Goal: Task Accomplishment & Management: Use online tool/utility

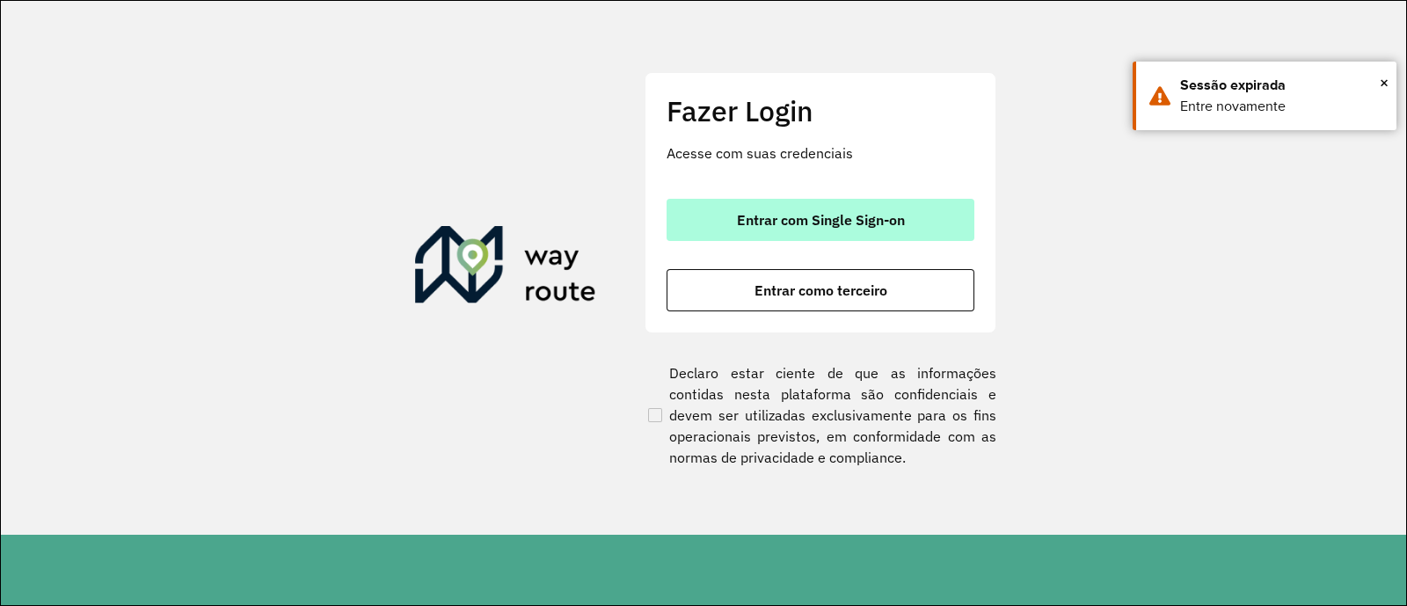
click at [935, 216] on button "Entrar com Single Sign-on" at bounding box center [820, 220] width 308 height 42
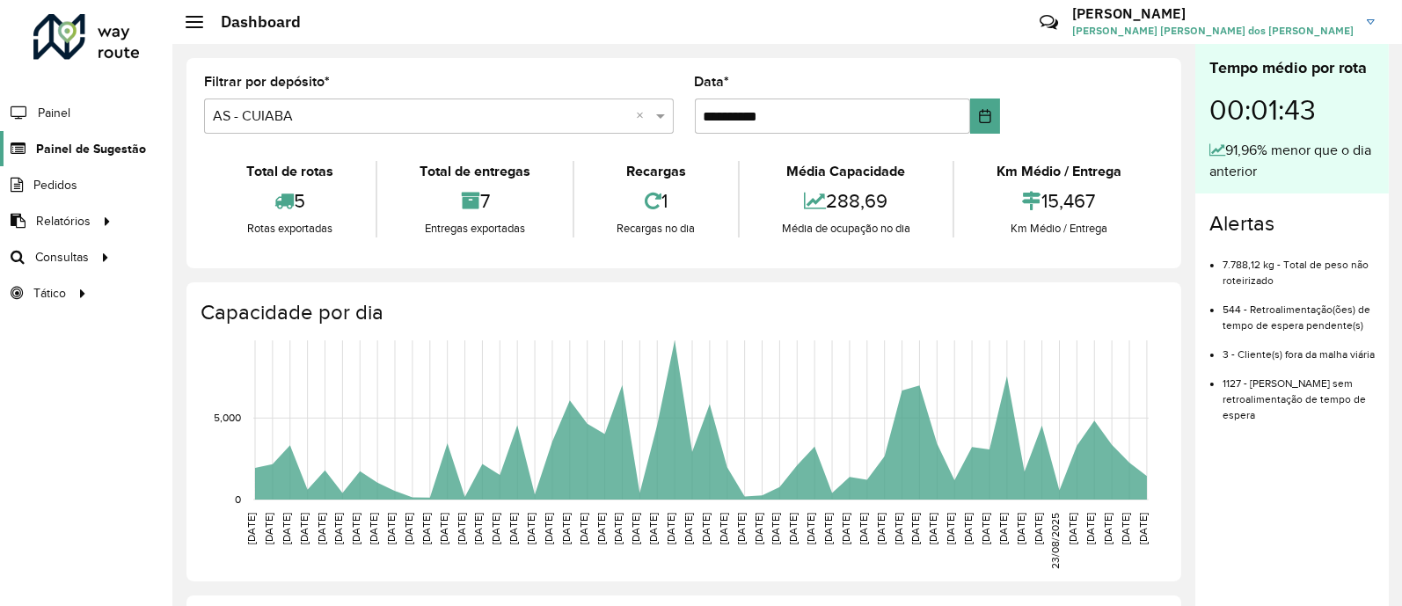
click at [137, 143] on span "Painel de Sugestão" at bounding box center [91, 149] width 110 height 18
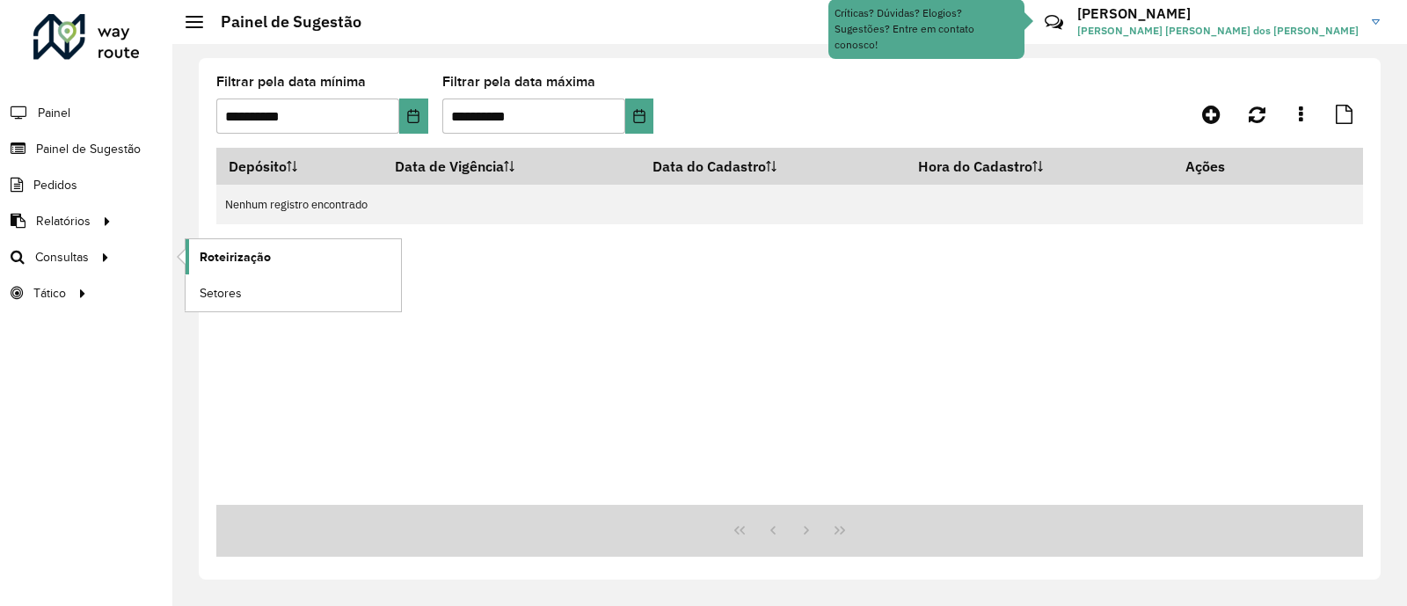
click at [211, 271] on link "Roteirização" at bounding box center [293, 256] width 215 height 35
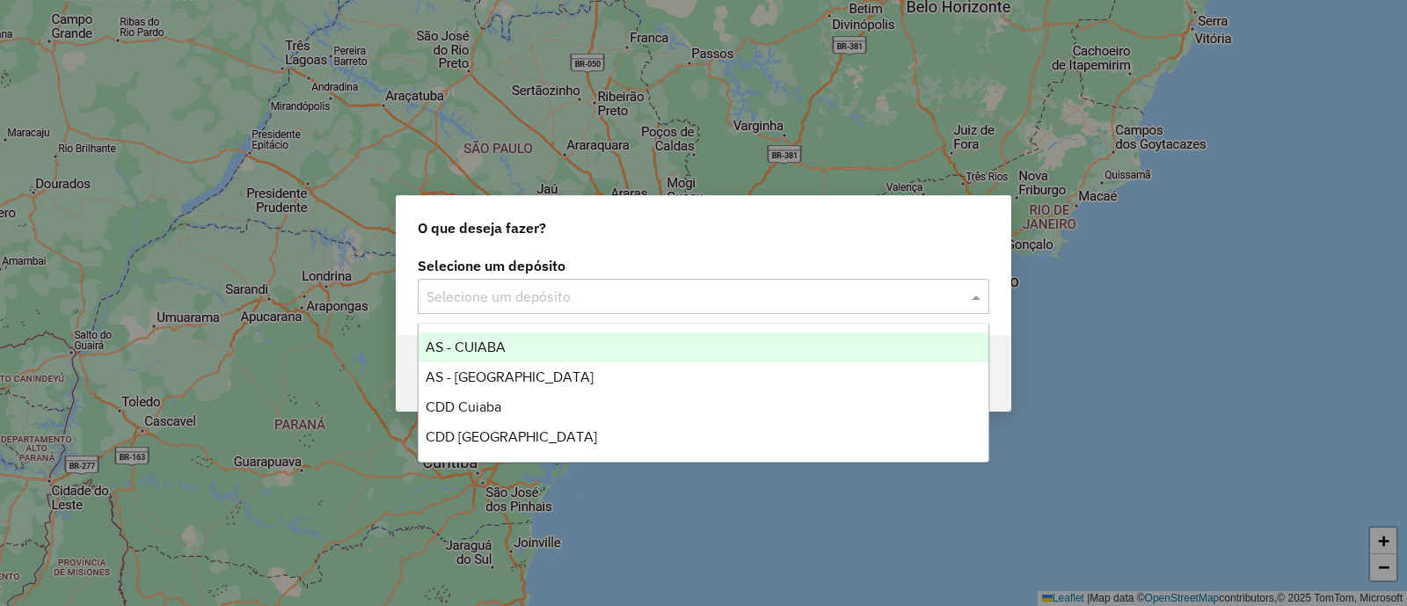
click at [747, 295] on input "text" at bounding box center [685, 297] width 519 height 21
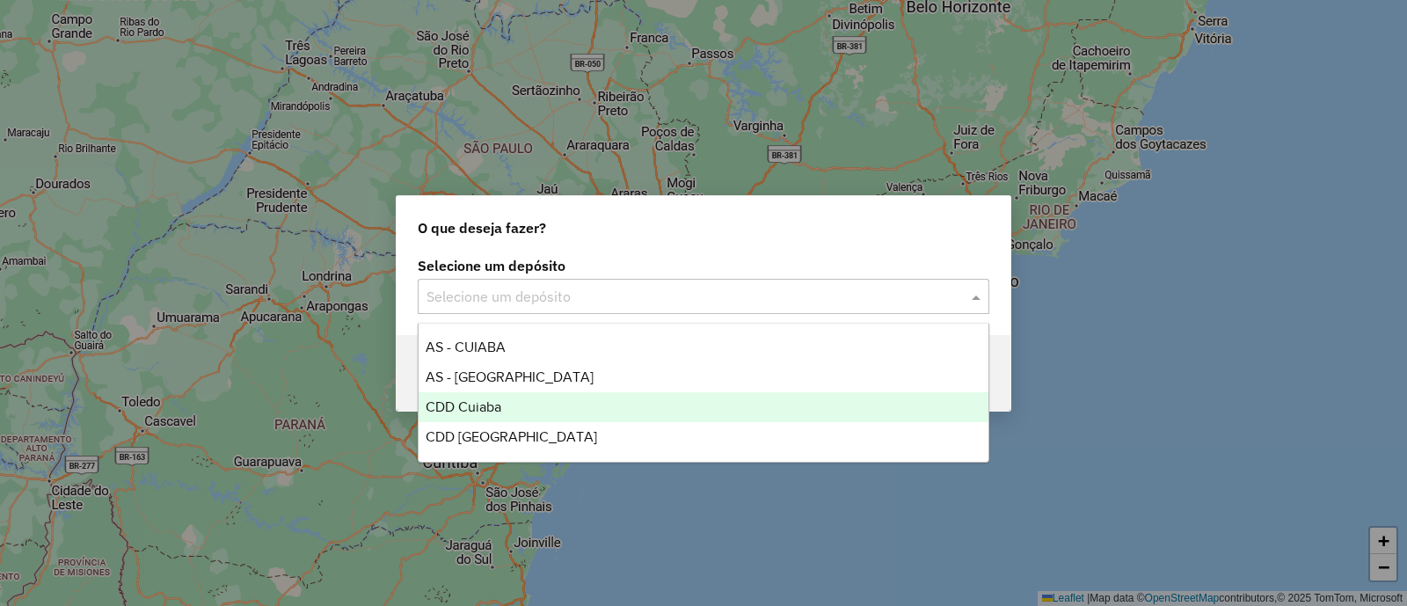
click at [520, 404] on div "CDD Cuiaba" at bounding box center [704, 407] width 570 height 30
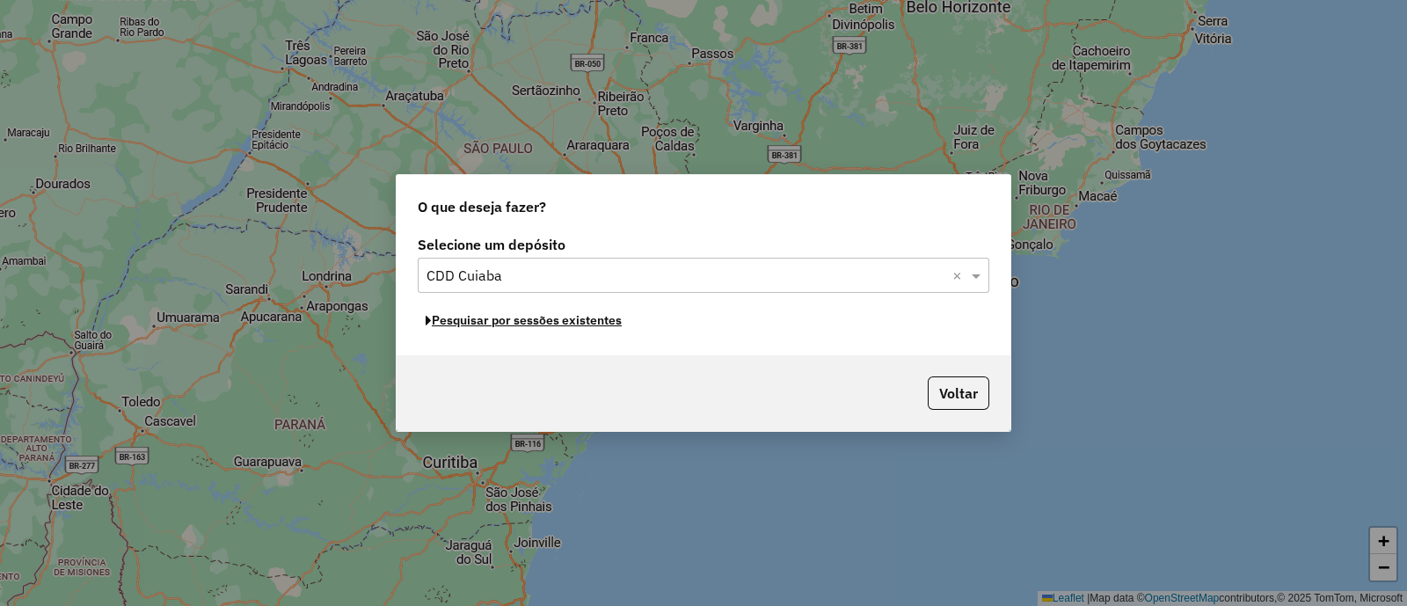
click at [581, 331] on button "Pesquisar por sessões existentes" at bounding box center [524, 320] width 212 height 27
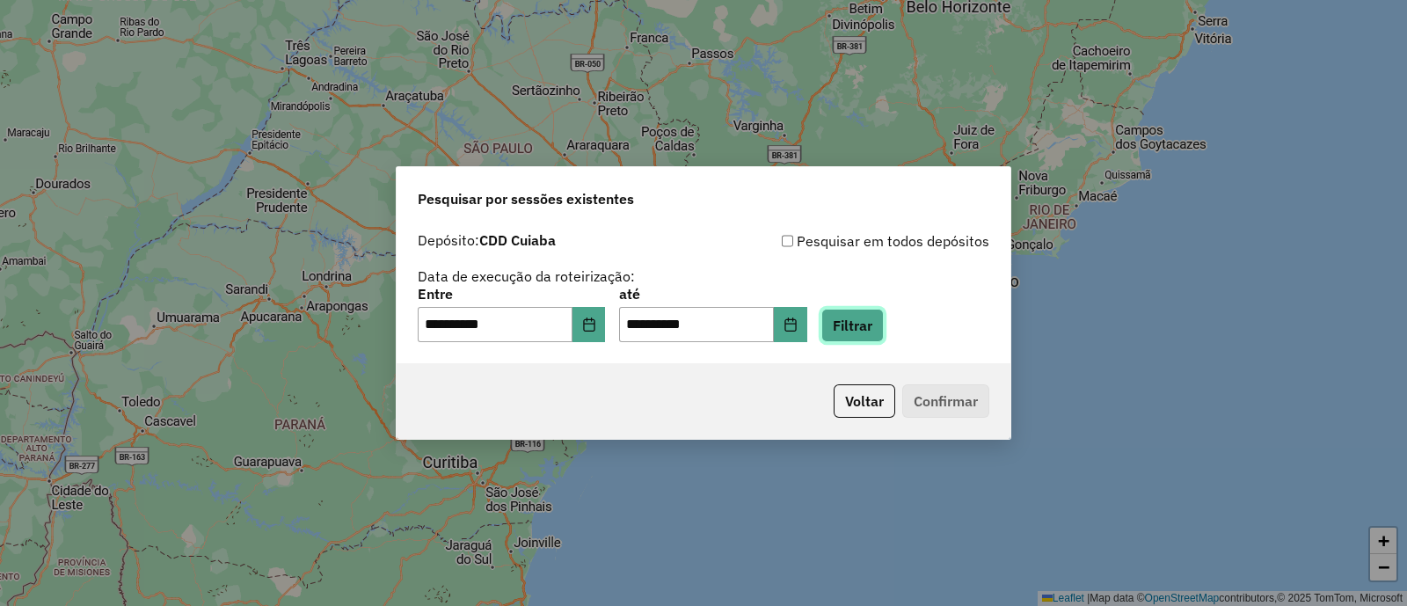
click at [884, 319] on button "Filtrar" at bounding box center [852, 325] width 62 height 33
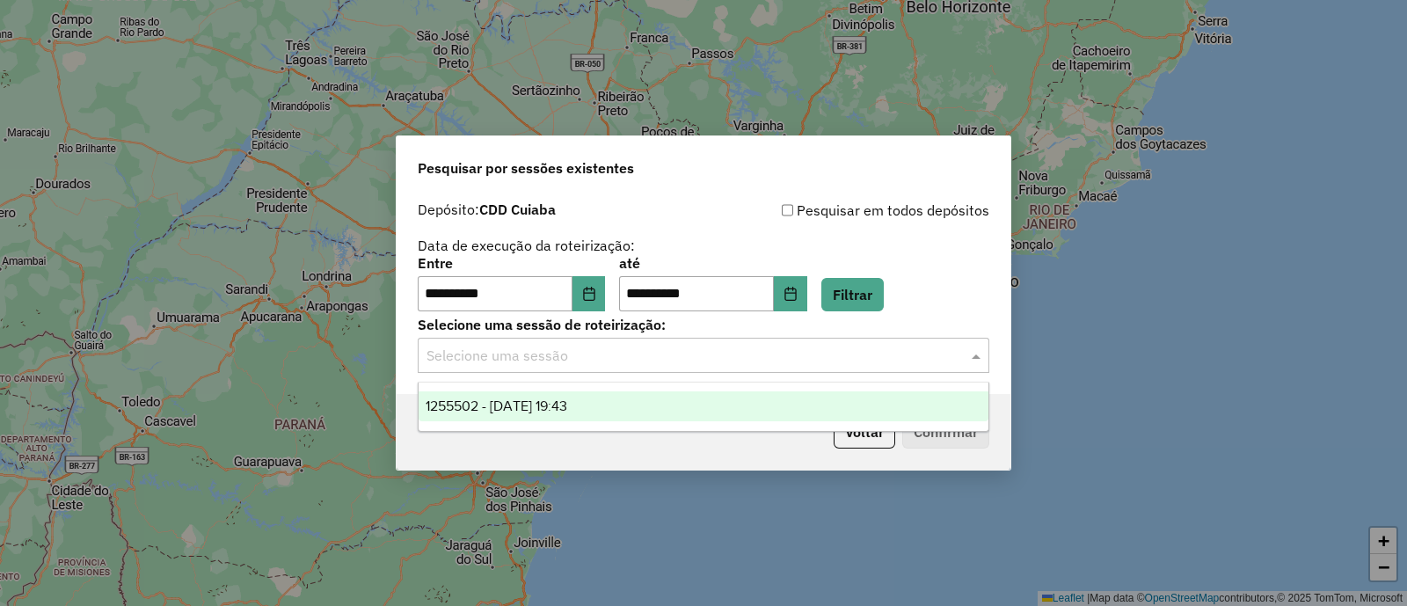
click at [831, 358] on input "text" at bounding box center [685, 356] width 519 height 21
click at [867, 421] on ng-dropdown-panel "1255502 - 29/08/2025 19:43" at bounding box center [704, 407] width 572 height 50
click at [946, 411] on div "1255502 - 29/08/2025 19:43" at bounding box center [704, 406] width 570 height 30
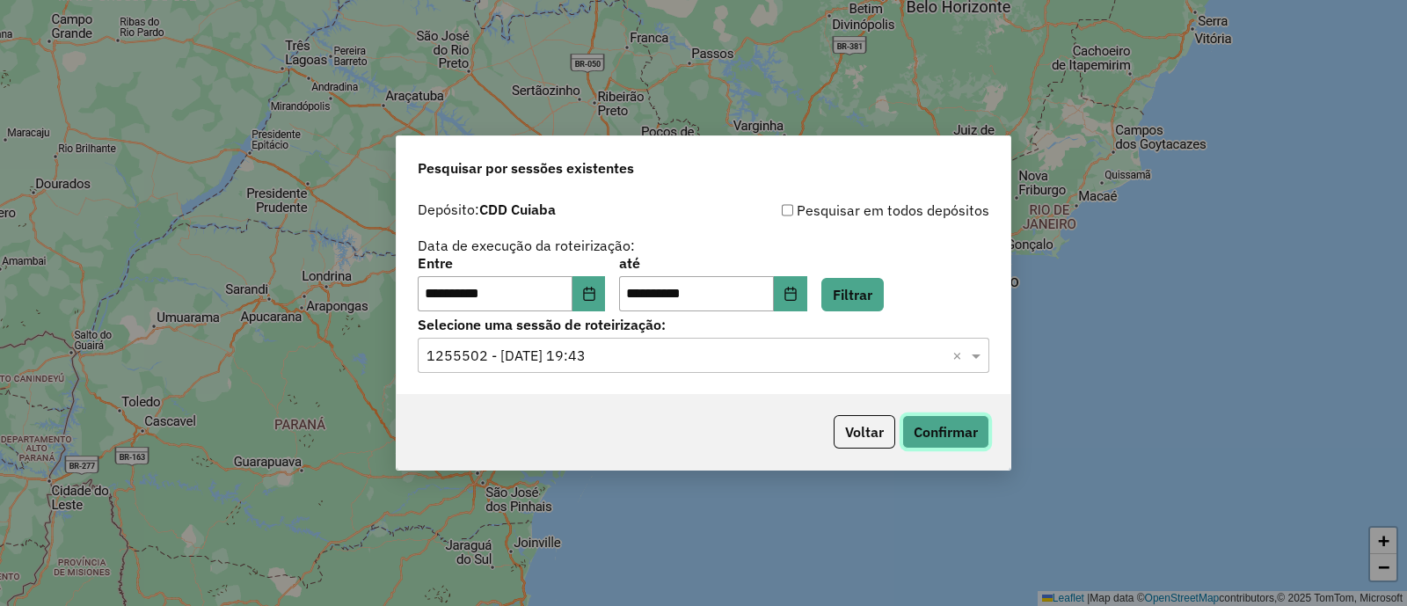
click at [950, 433] on button "Confirmar" at bounding box center [945, 431] width 87 height 33
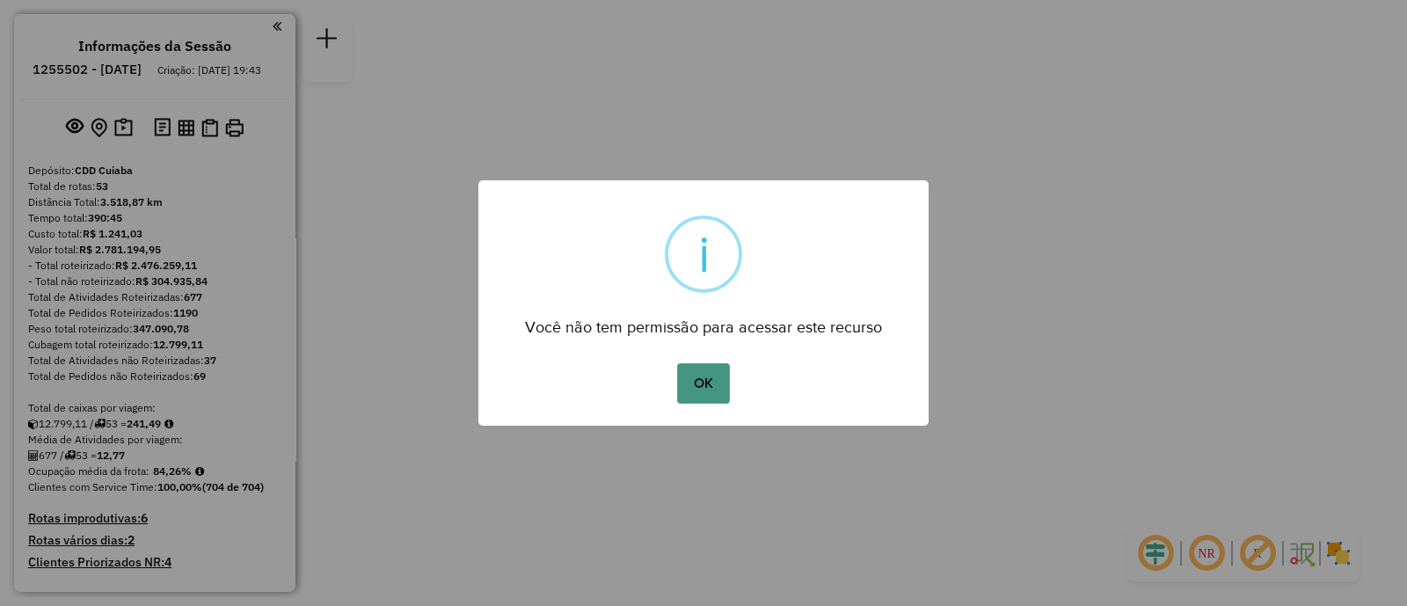
click at [717, 372] on button "OK" at bounding box center [703, 383] width 52 height 40
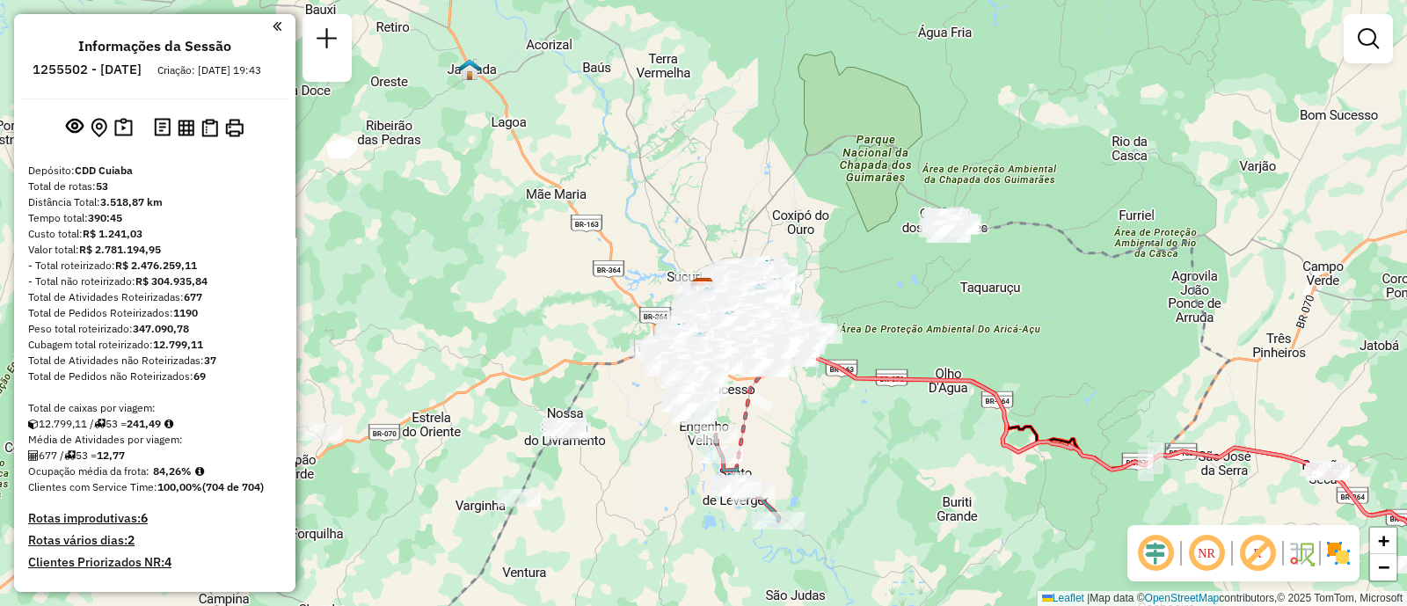
drag, startPoint x: 637, startPoint y: 433, endPoint x: 743, endPoint y: 283, distance: 183.0
click at [722, 295] on div "Janela de atendimento Grade de atendimento Capacidade Transportadoras Veículos …" at bounding box center [703, 303] width 1407 height 606
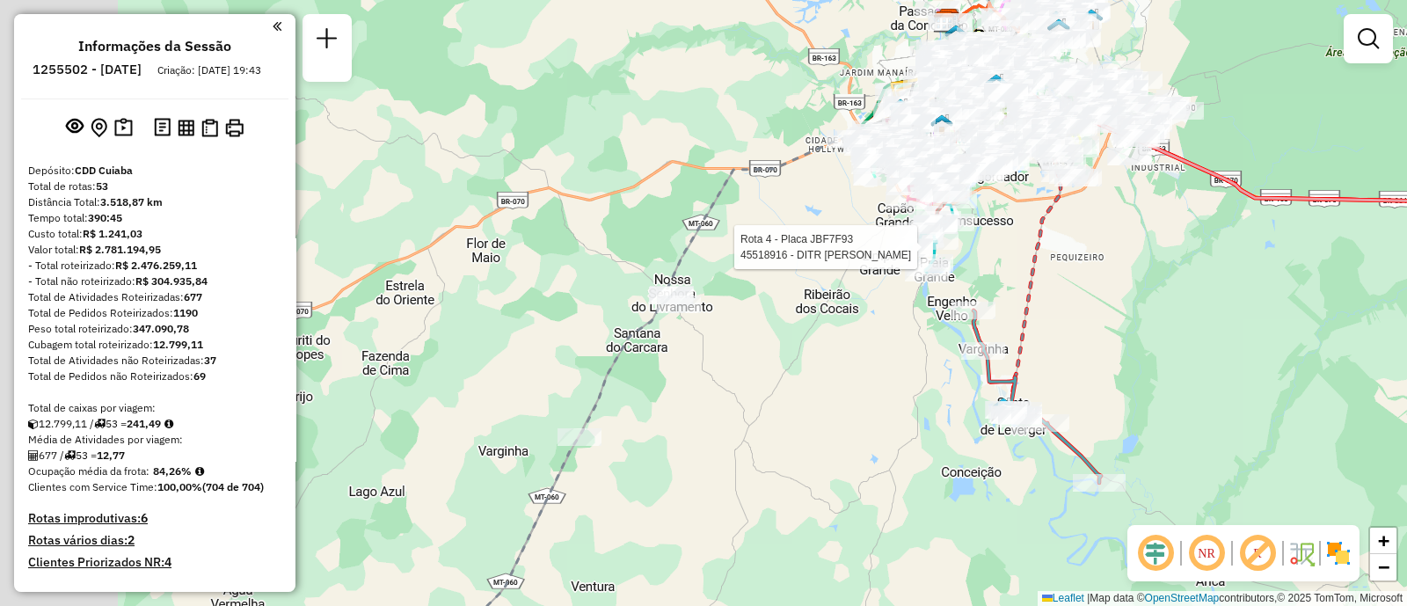
drag, startPoint x: 665, startPoint y: 380, endPoint x: 844, endPoint y: 359, distance: 180.6
click at [844, 359] on div "Rota 4 - Placa JBF7F93 45518916 - DITR FREY CANECO Janela de atendimento Grade …" at bounding box center [703, 303] width 1407 height 606
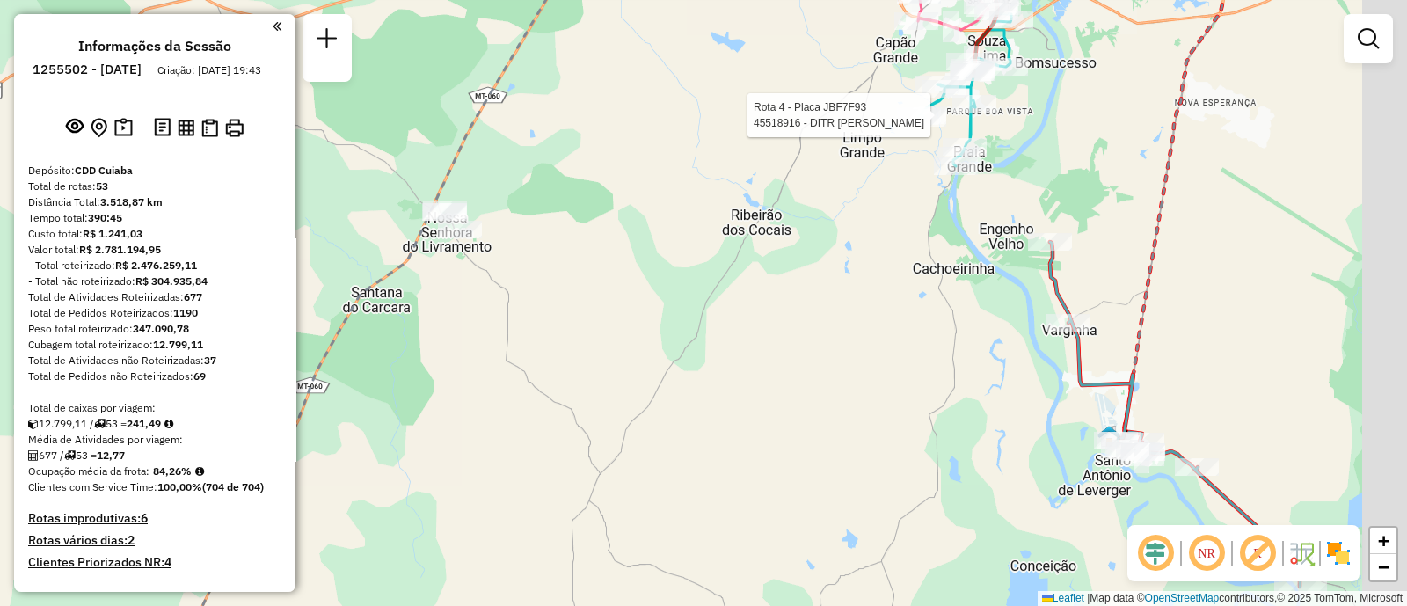
drag, startPoint x: 947, startPoint y: 417, endPoint x: 761, endPoint y: 333, distance: 204.3
click at [768, 351] on div "Rota 4 - Placa JBF7F93 45518916 - DITR FREY CANECO Janela de atendimento Grade …" at bounding box center [703, 303] width 1407 height 606
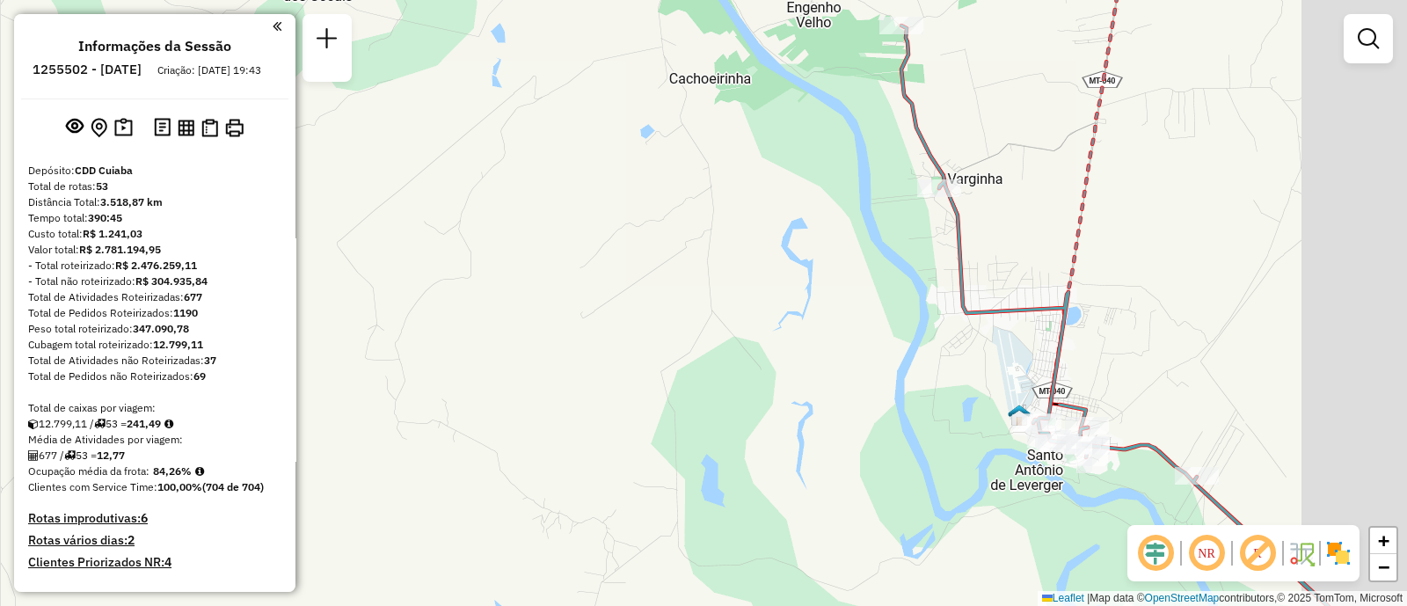
drag, startPoint x: 867, startPoint y: 336, endPoint x: 630, endPoint y: 336, distance: 237.4
click at [642, 338] on div "Rota 4 - Placa JBF7F93 45518916 - DITR FREY CANECO Janela de atendimento Grade …" at bounding box center [703, 303] width 1407 height 606
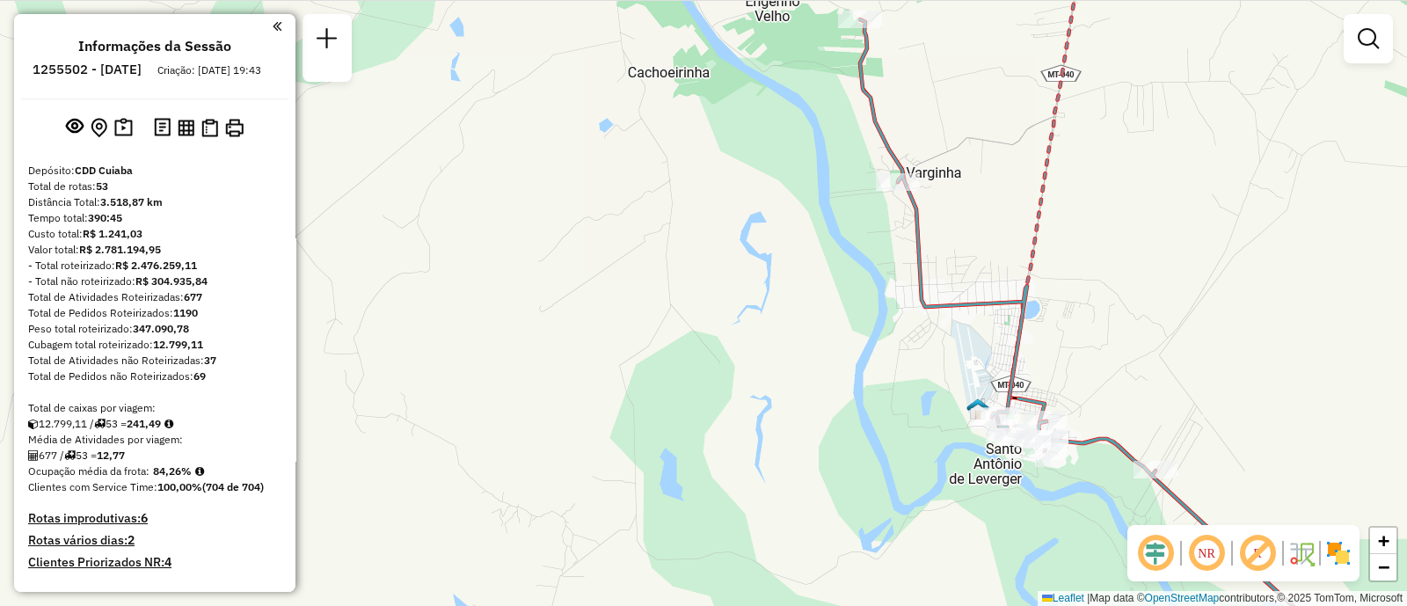
drag, startPoint x: 709, startPoint y: 397, endPoint x: 617, endPoint y: 298, distance: 135.0
click at [624, 304] on div "Rota 4 - Placa JBF7F93 45518916 - DITR FREY CANECO Janela de atendimento Grade …" at bounding box center [703, 303] width 1407 height 606
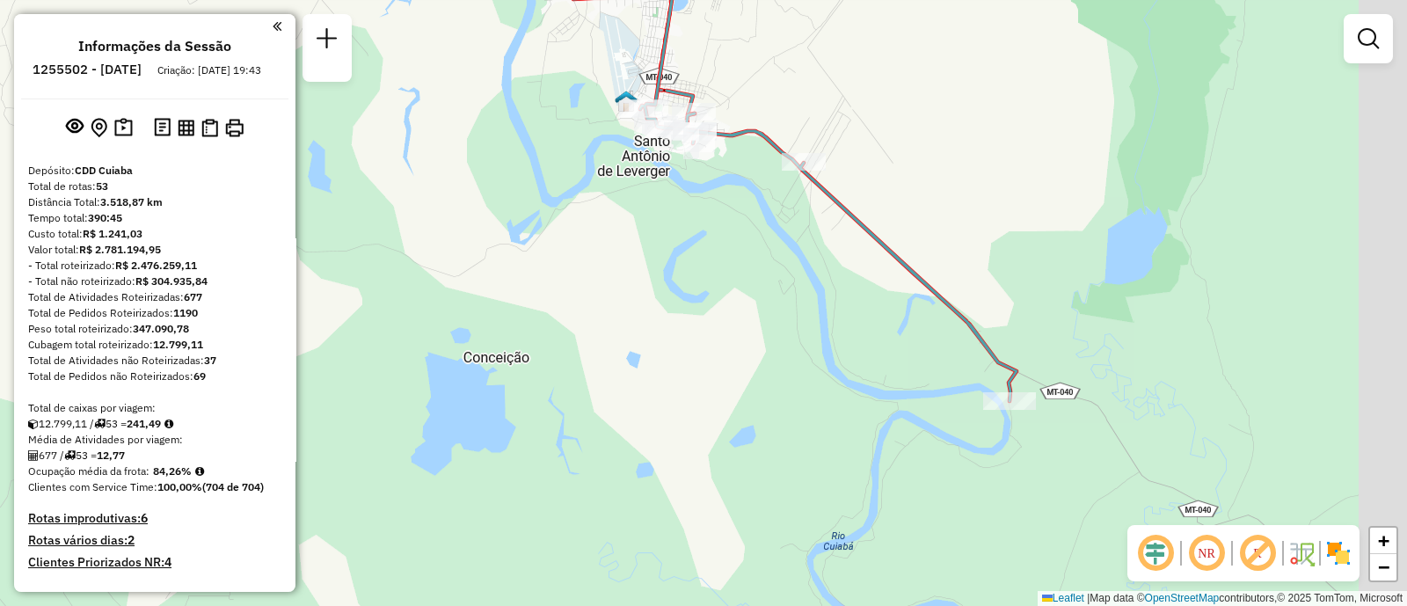
drag, startPoint x: 796, startPoint y: 368, endPoint x: 521, endPoint y: 171, distance: 338.4
click at [573, 213] on div "Rota 4 - Placa JBF7F93 45518916 - DITR FREY CANECO Janela de atendimento Grade …" at bounding box center [703, 303] width 1407 height 606
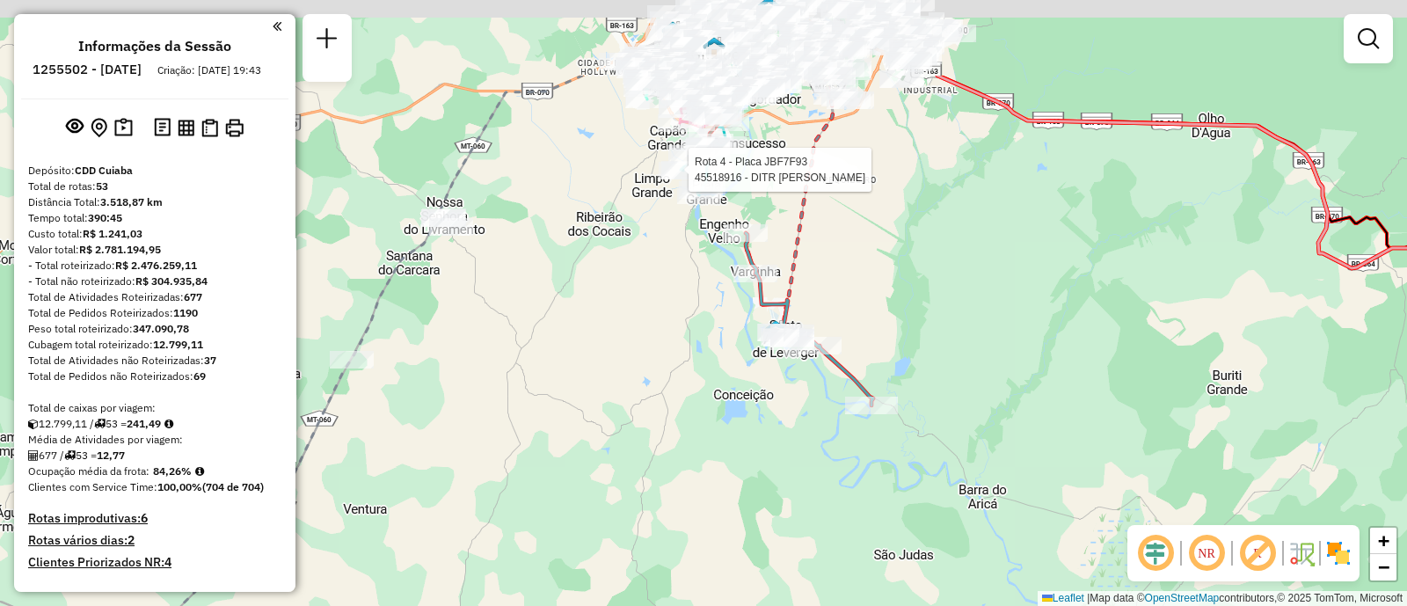
drag, startPoint x: 774, startPoint y: 307, endPoint x: 906, endPoint y: 447, distance: 192.8
click at [905, 447] on div "Rota 4 - Placa JBF7F93 45518916 - DITR FREY CANECO Janela de atendimento Grade …" at bounding box center [703, 303] width 1407 height 606
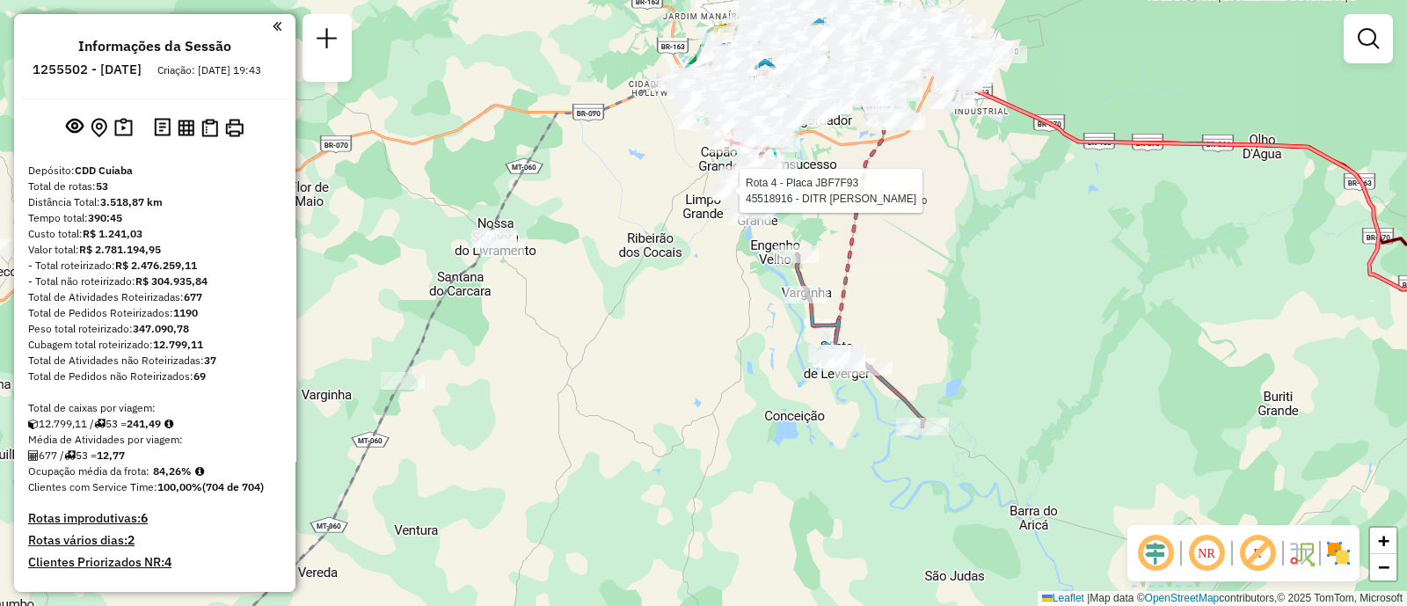
drag, startPoint x: 945, startPoint y: 283, endPoint x: 961, endPoint y: 298, distance: 21.8
click at [961, 298] on div "Rota 4 - Placa JBF7F93 45518916 - DITR FREY CANECO Janela de atendimento Grade …" at bounding box center [703, 303] width 1407 height 606
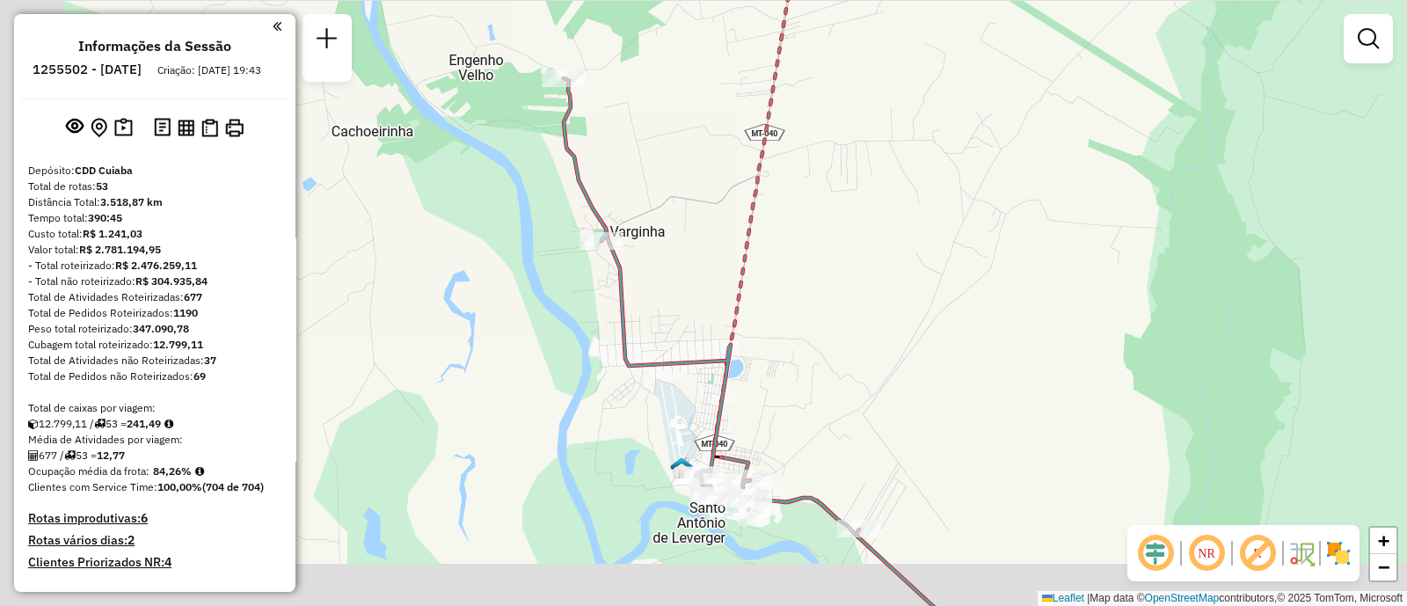
drag, startPoint x: 906, startPoint y: 261, endPoint x: 996, endPoint y: 251, distance: 91.1
click at [995, 251] on div "Rota 4 - Placa JBF7F93 45518916 - DITR FREY CANECO Janela de atendimento Grade …" at bounding box center [703, 303] width 1407 height 606
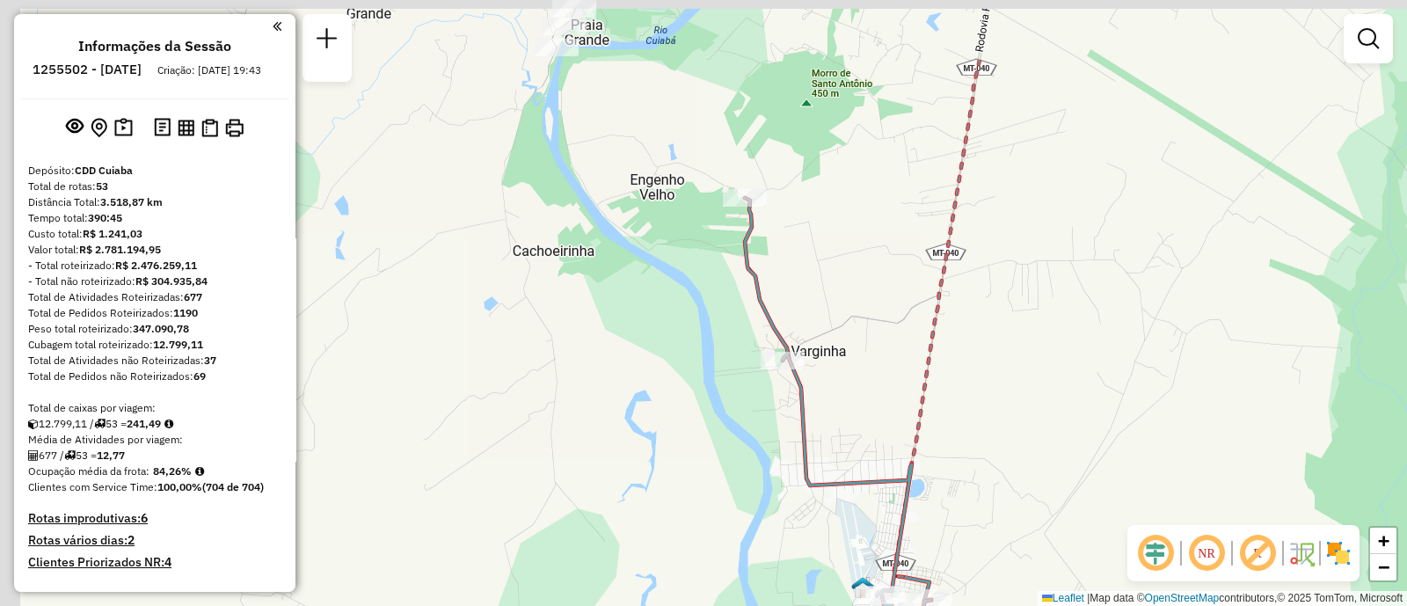
drag, startPoint x: 996, startPoint y: 251, endPoint x: 1178, endPoint y: 392, distance: 230.0
click at [1178, 392] on div "Rota 4 - Placa JBF7F93 45518916 - DITR FREY CANECO Janela de atendimento Grade …" at bounding box center [703, 303] width 1407 height 606
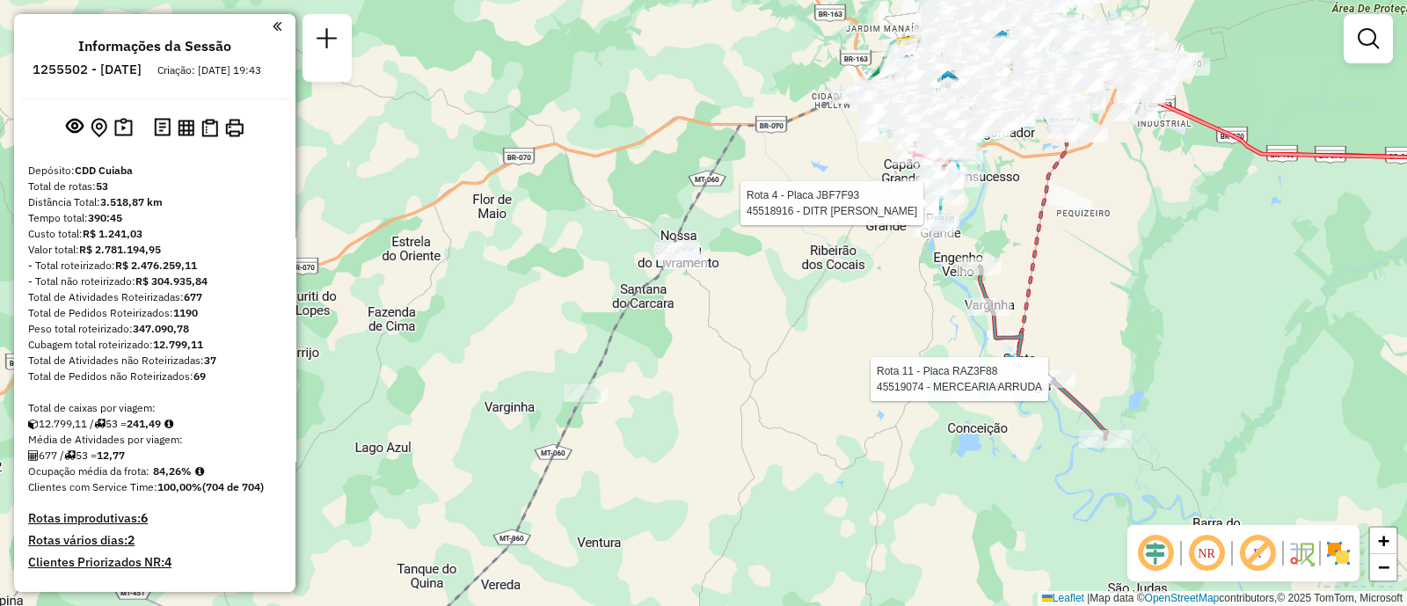
select select "**********"
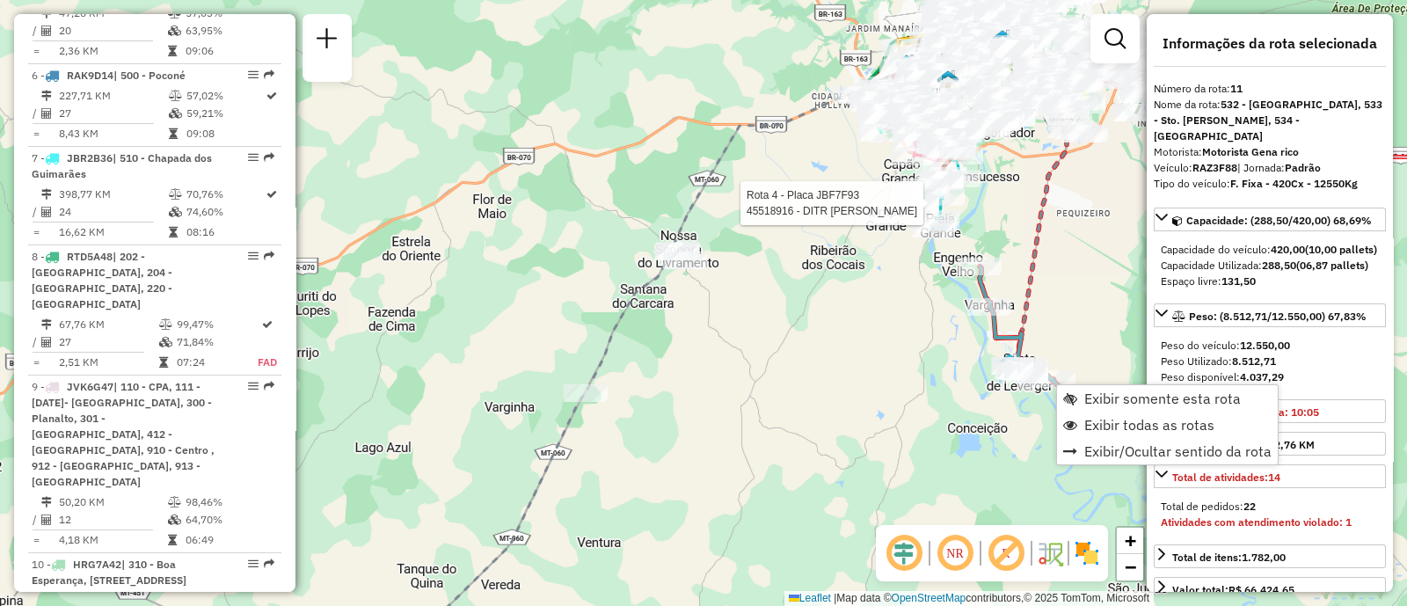
scroll to position [1766, 0]
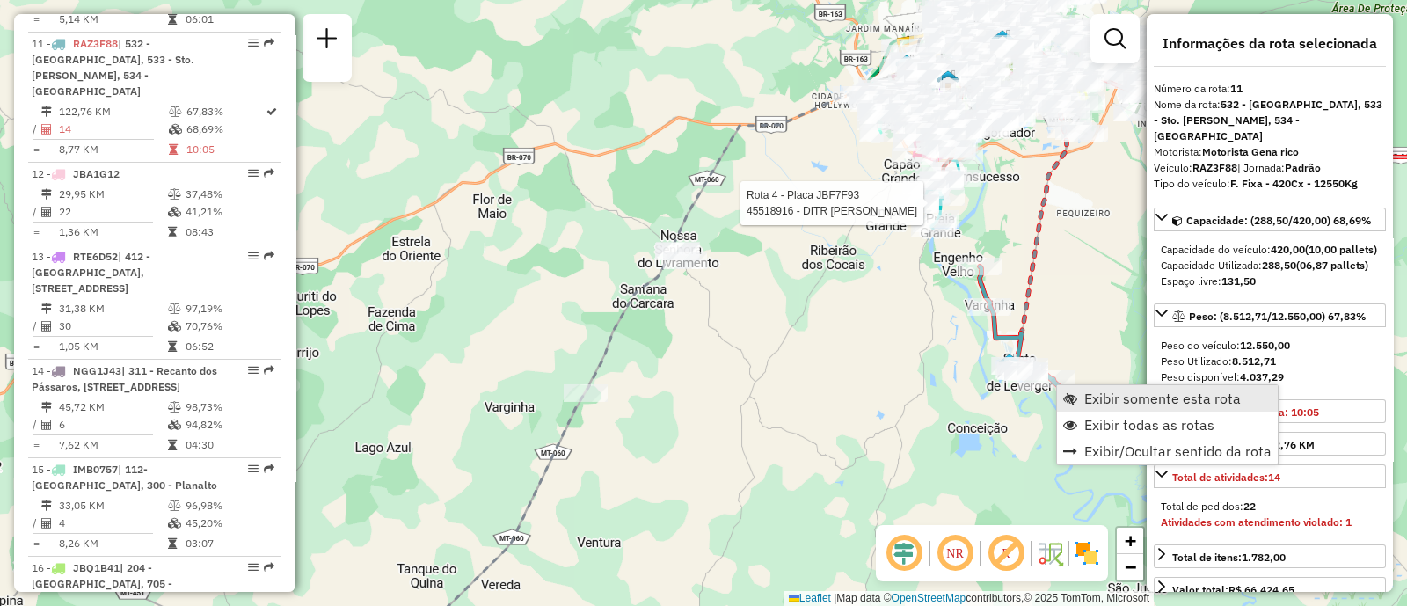
click at [1106, 398] on span "Exibir somente esta rota" at bounding box center [1162, 398] width 157 height 14
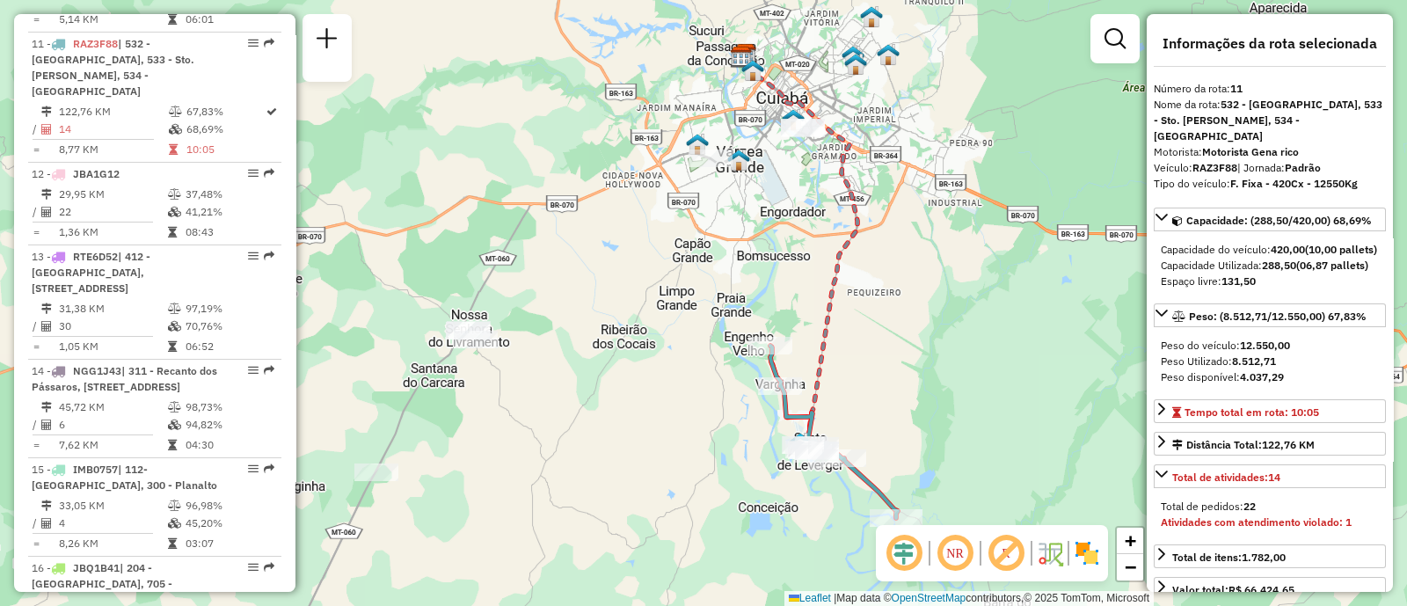
drag, startPoint x: 845, startPoint y: 336, endPoint x: 964, endPoint y: 320, distance: 119.7
click at [964, 320] on div "Janela de atendimento Grade de atendimento Capacidade Transportadoras Veículos …" at bounding box center [703, 303] width 1407 height 606
click at [1014, 157] on div "Janela de atendimento Grade de atendimento Capacidade Transportadoras Veículos …" at bounding box center [703, 303] width 1407 height 606
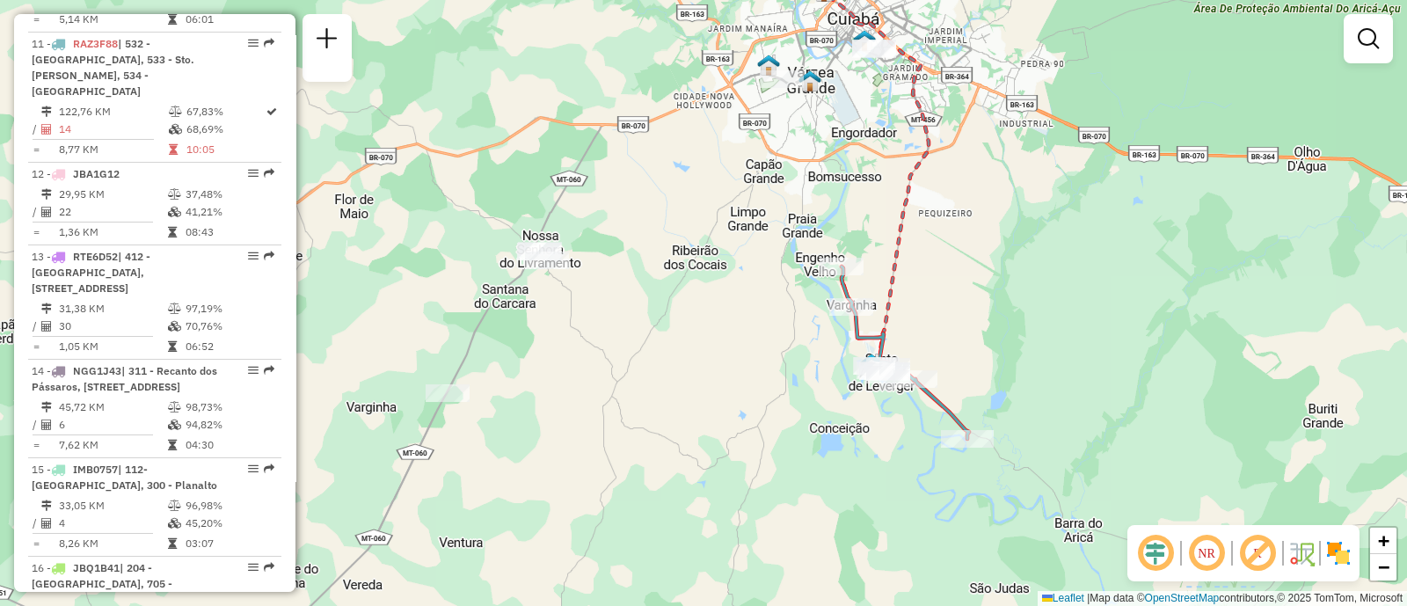
drag, startPoint x: 935, startPoint y: 313, endPoint x: 1012, endPoint y: 230, distance: 113.2
click at [1012, 230] on div "Janela de atendimento Grade de atendimento Capacidade Transportadoras Veículos …" at bounding box center [703, 303] width 1407 height 606
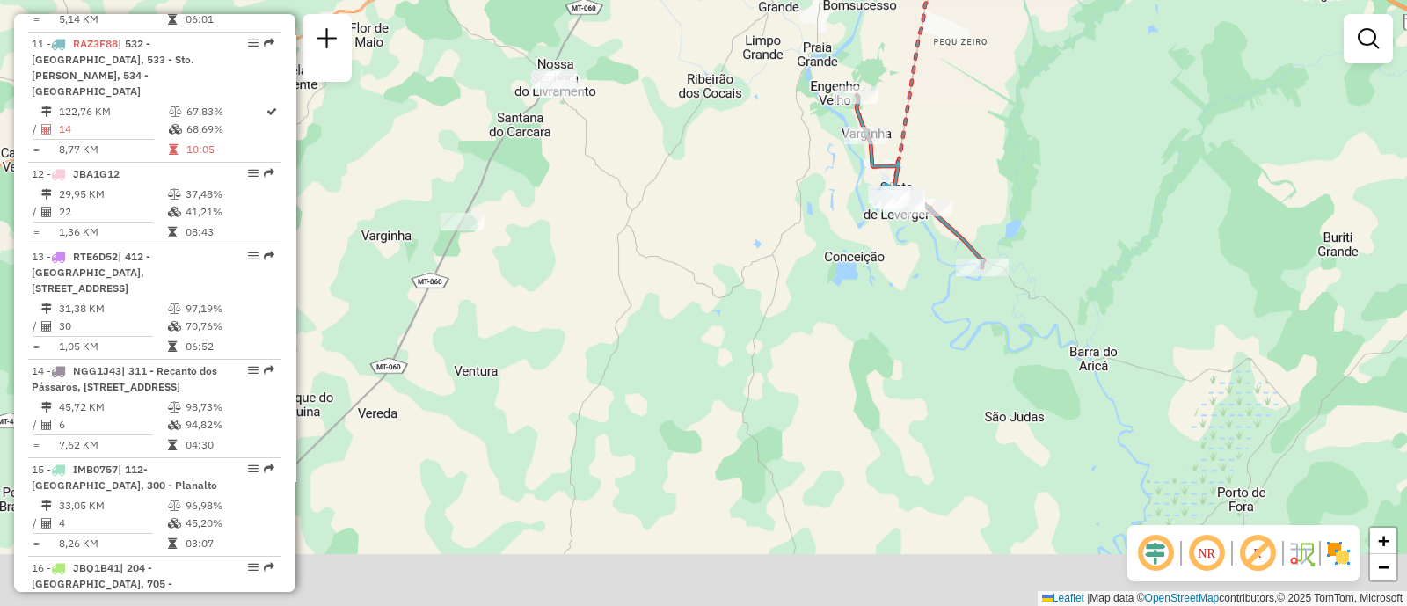
drag, startPoint x: 994, startPoint y: 274, endPoint x: 998, endPoint y: 126, distance: 148.6
click at [998, 126] on div "Janela de atendimento Grade de atendimento Capacidade Transportadoras Veículos …" at bounding box center [703, 303] width 1407 height 606
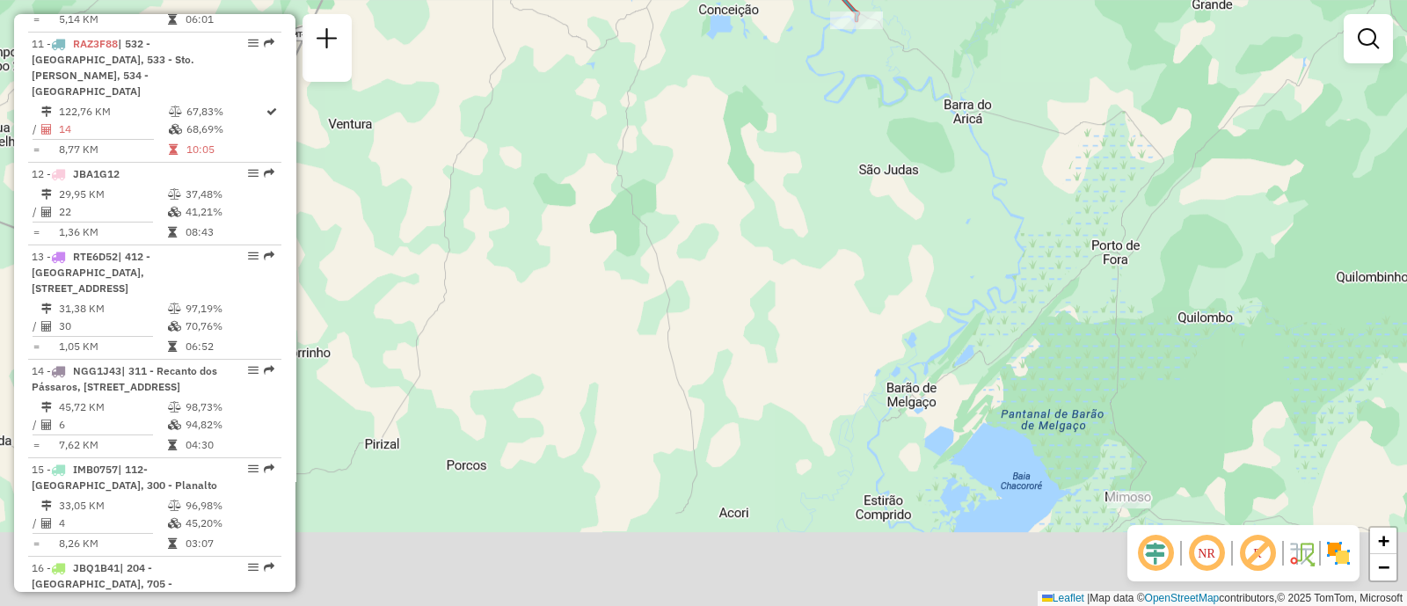
drag, startPoint x: 1169, startPoint y: 237, endPoint x: 1023, endPoint y: 46, distance: 239.7
click at [1023, 45] on div "Janela de atendimento Grade de atendimento Capacidade Transportadoras Veículos …" at bounding box center [703, 303] width 1407 height 606
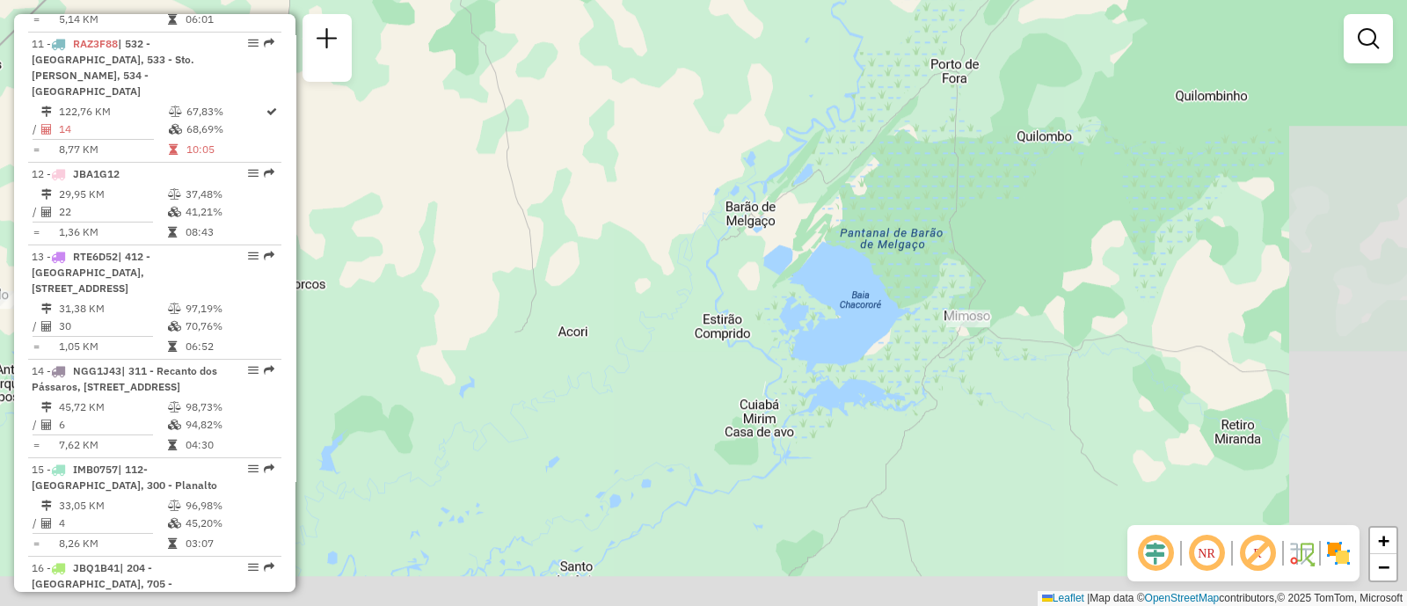
drag, startPoint x: 1201, startPoint y: 394, endPoint x: 1063, endPoint y: 239, distance: 207.4
click at [1064, 238] on div "Janela de atendimento Grade de atendimento Capacidade Transportadoras Veículos …" at bounding box center [703, 303] width 1407 height 606
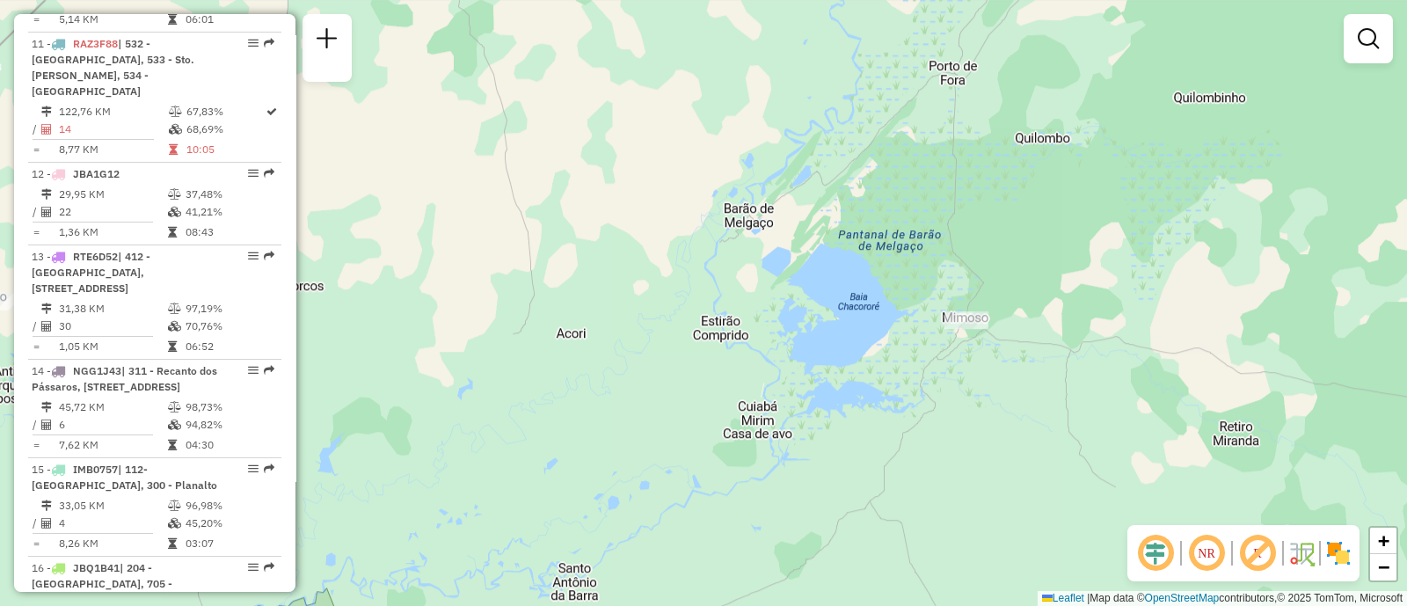
drag, startPoint x: 923, startPoint y: 182, endPoint x: 1101, endPoint y: 308, distance: 217.6
click at [1094, 303] on div "Janela de atendimento Grade de atendimento Capacidade Transportadoras Veículos …" at bounding box center [703, 303] width 1407 height 606
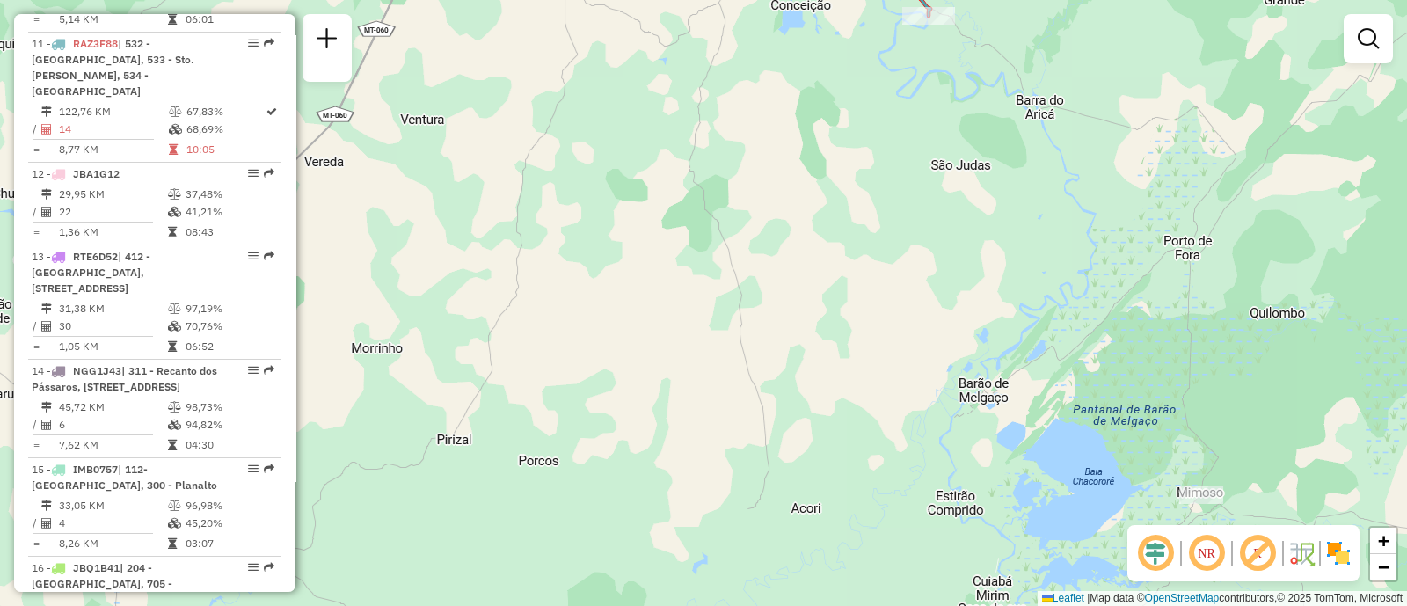
drag, startPoint x: 879, startPoint y: 223, endPoint x: 1125, endPoint y: 427, distance: 319.7
click at [1099, 419] on div "Janela de atendimento Grade de atendimento Capacidade Transportadoras Veículos …" at bounding box center [703, 303] width 1407 height 606
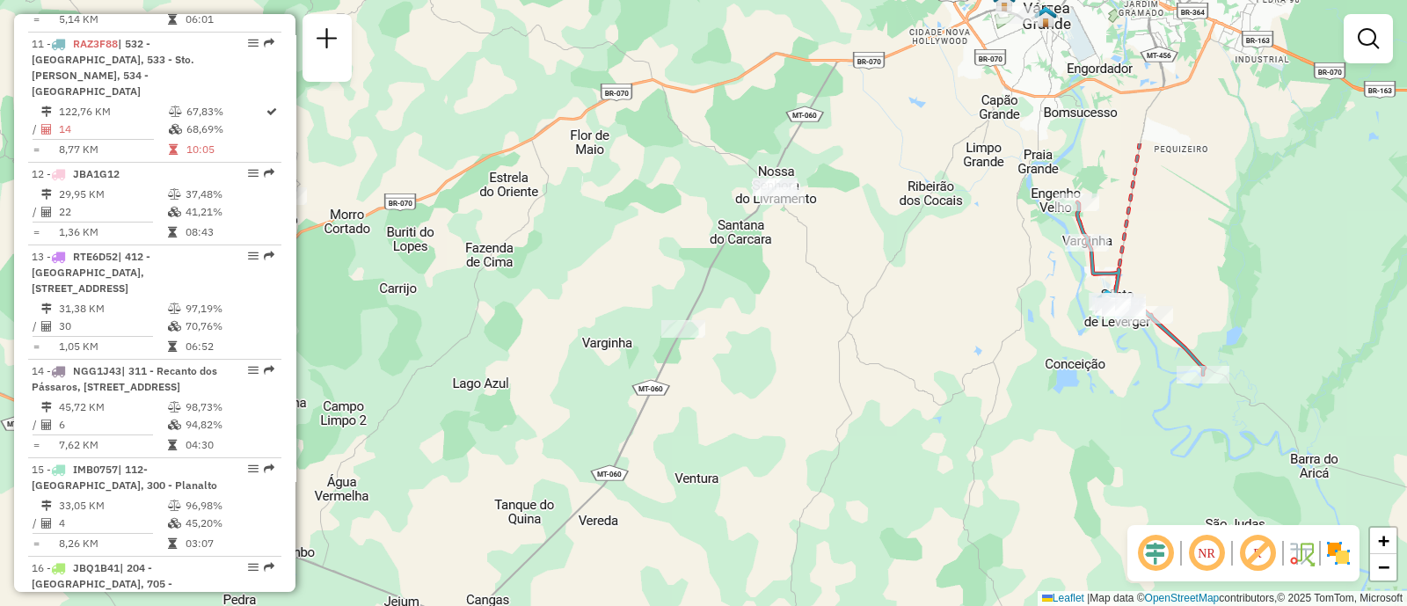
drag, startPoint x: 848, startPoint y: 216, endPoint x: 1033, endPoint y: 459, distance: 305.5
click at [1030, 456] on div "Janela de atendimento Grade de atendimento Capacidade Transportadoras Veículos …" at bounding box center [703, 303] width 1407 height 606
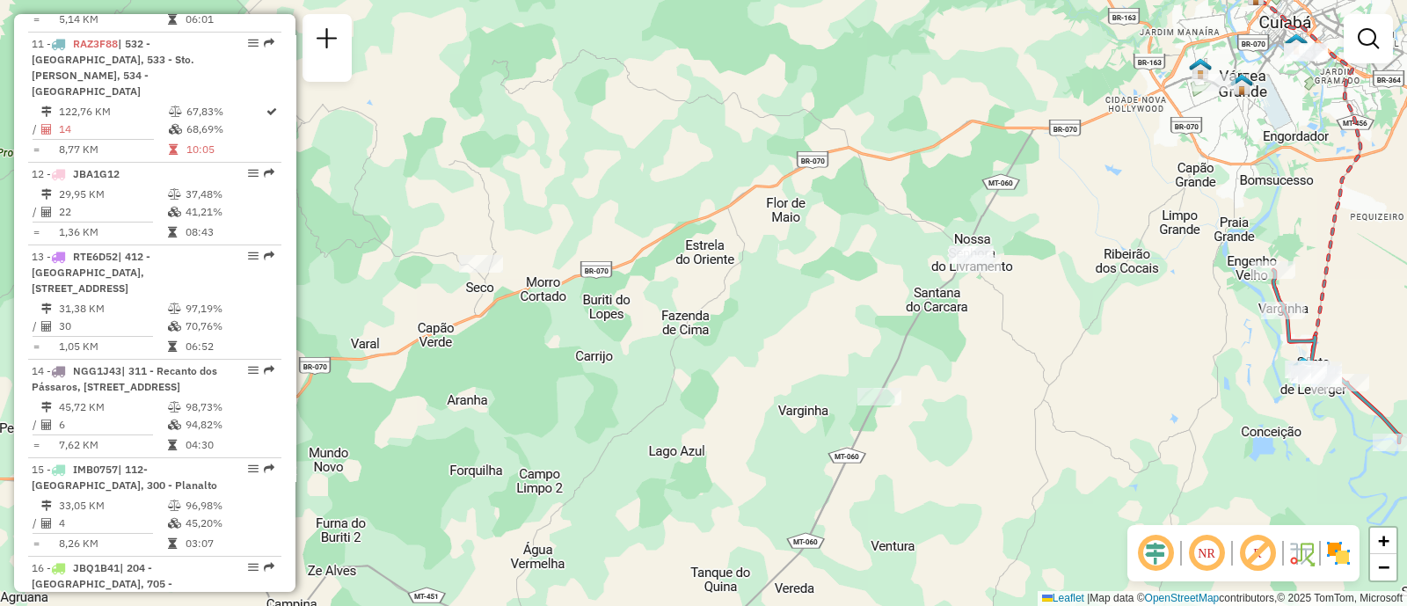
drag, startPoint x: 938, startPoint y: 286, endPoint x: 1020, endPoint y: 317, distance: 87.4
click at [1020, 317] on div "Janela de atendimento Grade de atendimento Capacidade Transportadoras Veículos …" at bounding box center [703, 303] width 1407 height 606
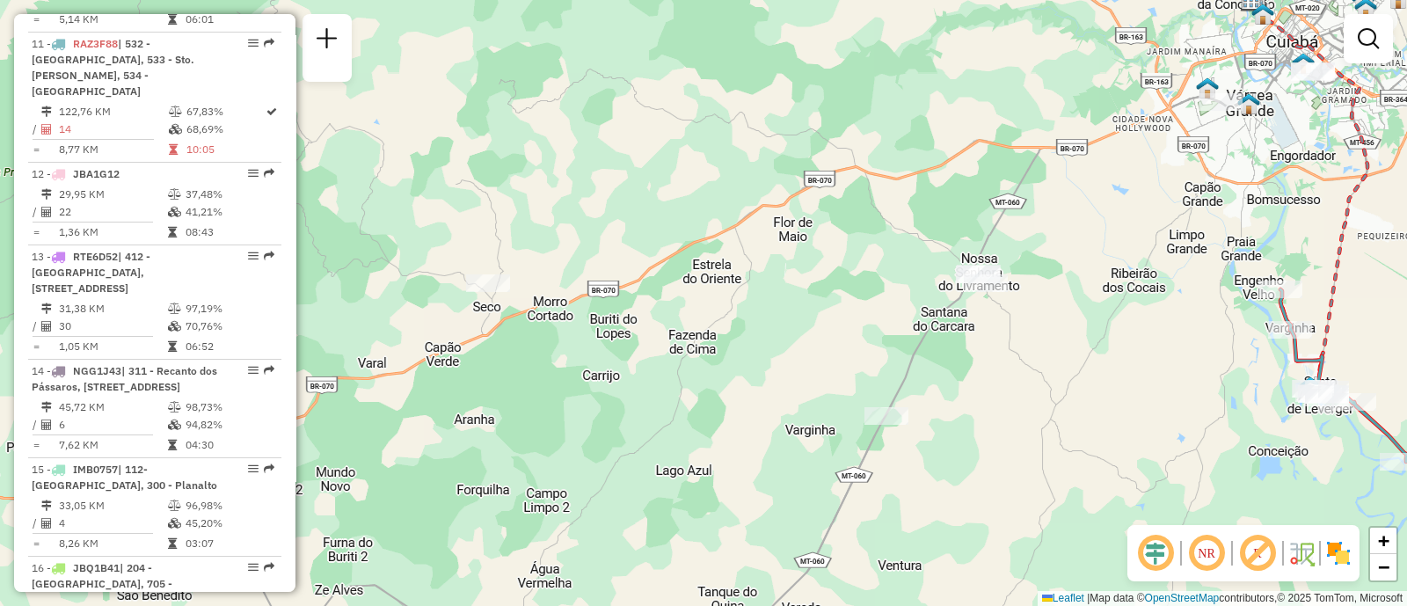
drag, startPoint x: 1068, startPoint y: 359, endPoint x: 968, endPoint y: 373, distance: 101.2
click at [968, 373] on div "Janela de atendimento Grade de atendimento Capacidade Transportadoras Veículos …" at bounding box center [703, 303] width 1407 height 606
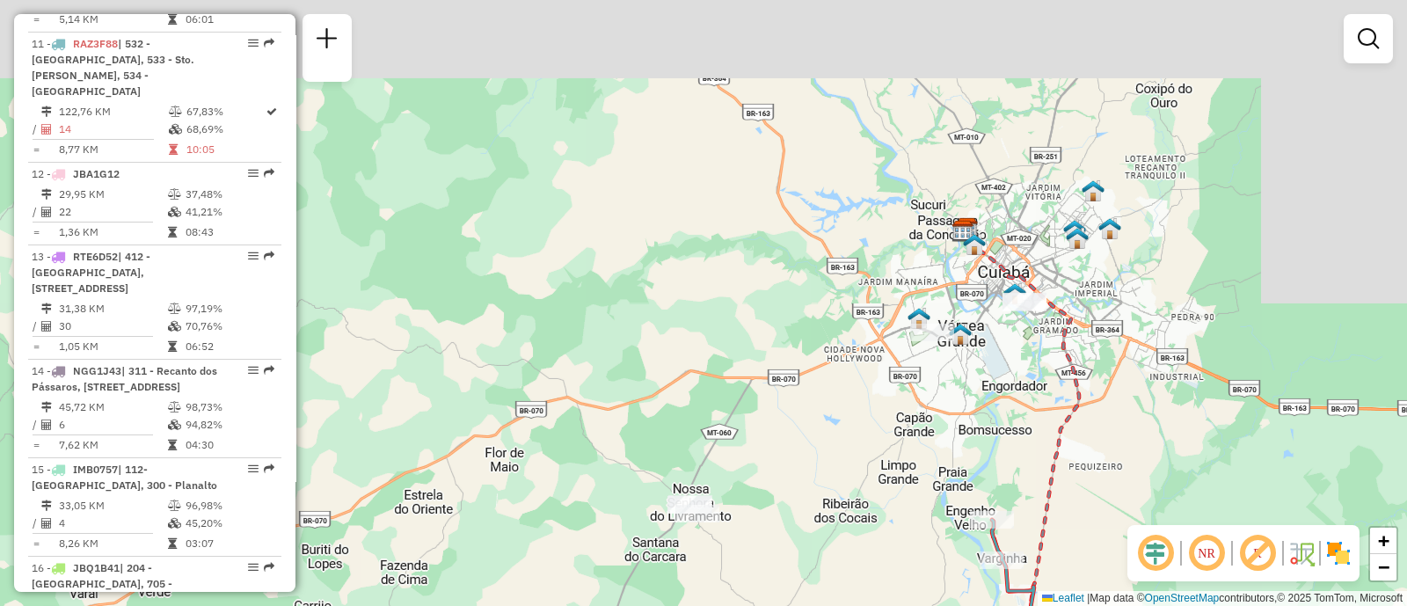
drag, startPoint x: 1058, startPoint y: 312, endPoint x: 868, endPoint y: 499, distance: 266.1
click at [868, 499] on div "Janela de atendimento Grade de atendimento Capacidade Transportadoras Veículos …" at bounding box center [703, 303] width 1407 height 606
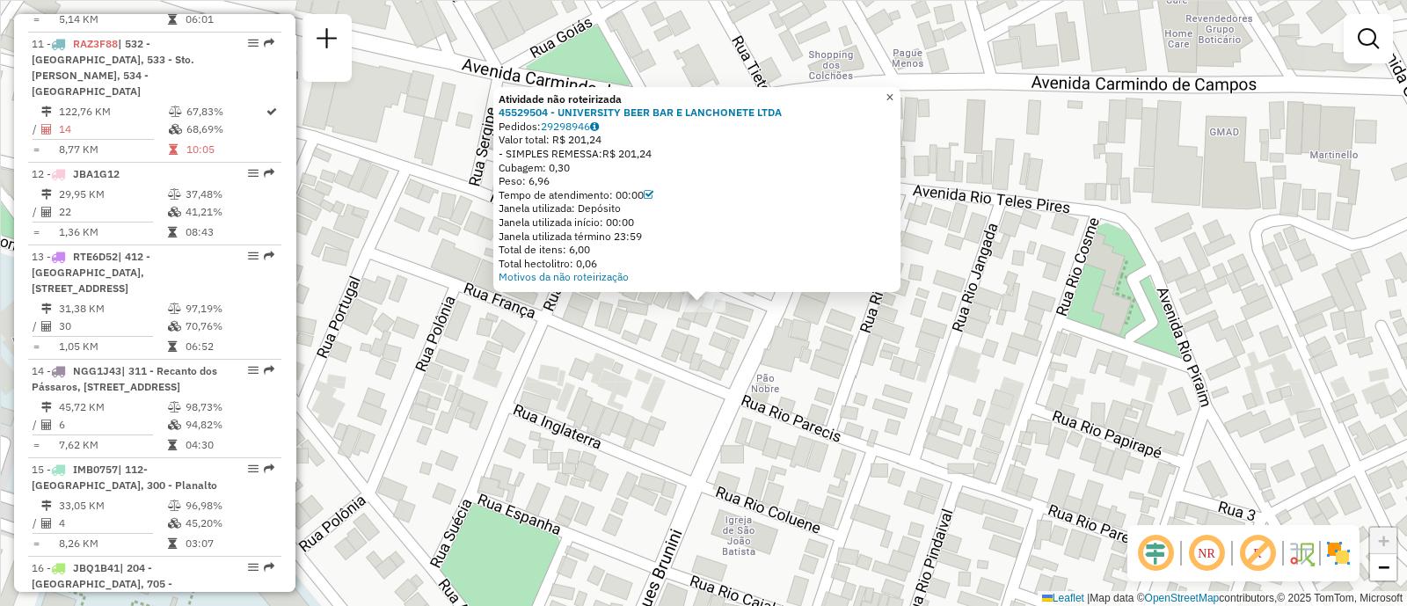
click at [893, 92] on span "×" at bounding box center [889, 97] width 8 height 15
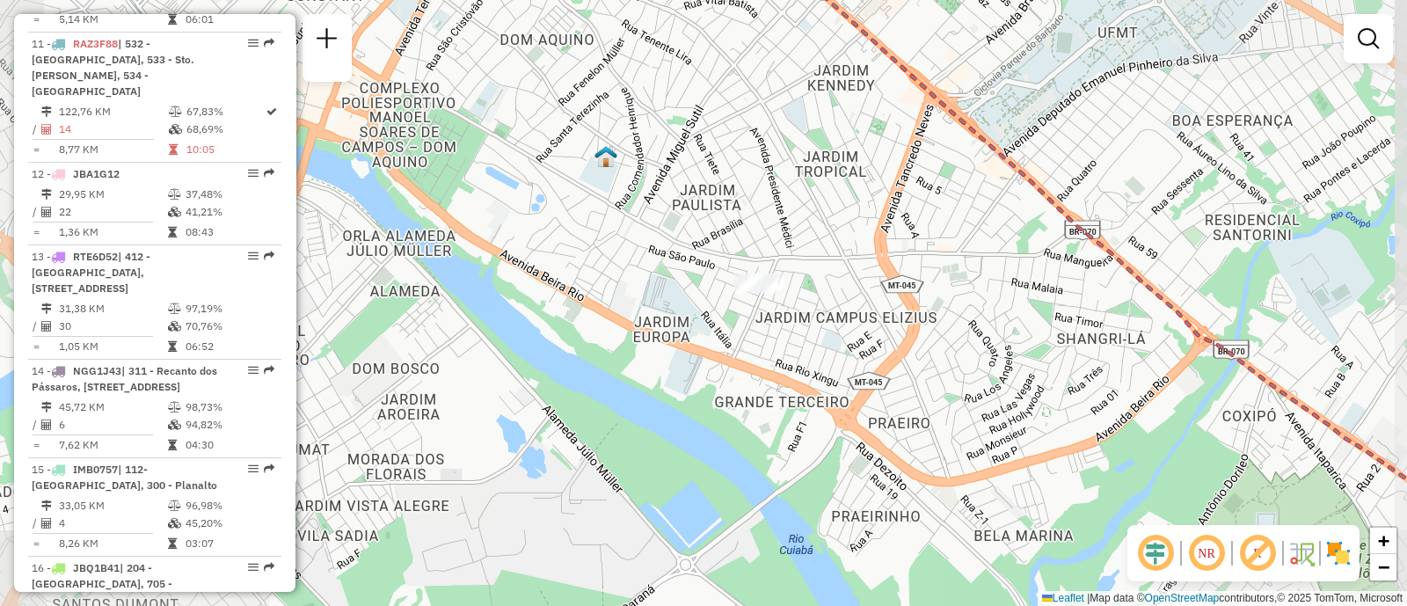
drag, startPoint x: 774, startPoint y: 343, endPoint x: 936, endPoint y: 288, distance: 171.8
click at [936, 288] on div "Janela de atendimento Grade de atendimento Capacidade Transportadoras Veículos …" at bounding box center [703, 303] width 1407 height 606
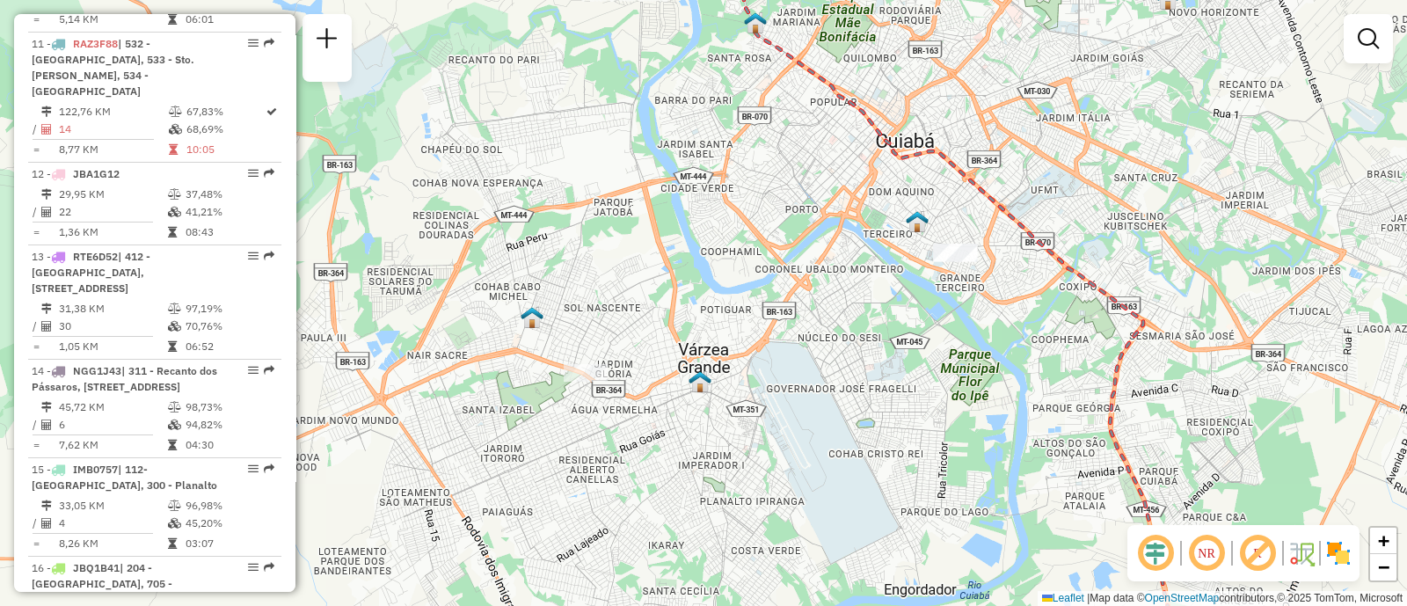
drag, startPoint x: 903, startPoint y: 335, endPoint x: 959, endPoint y: 279, distance: 79.6
click at [959, 279] on div "Janela de atendimento Grade de atendimento Capacidade Transportadoras Veículos …" at bounding box center [703, 303] width 1407 height 606
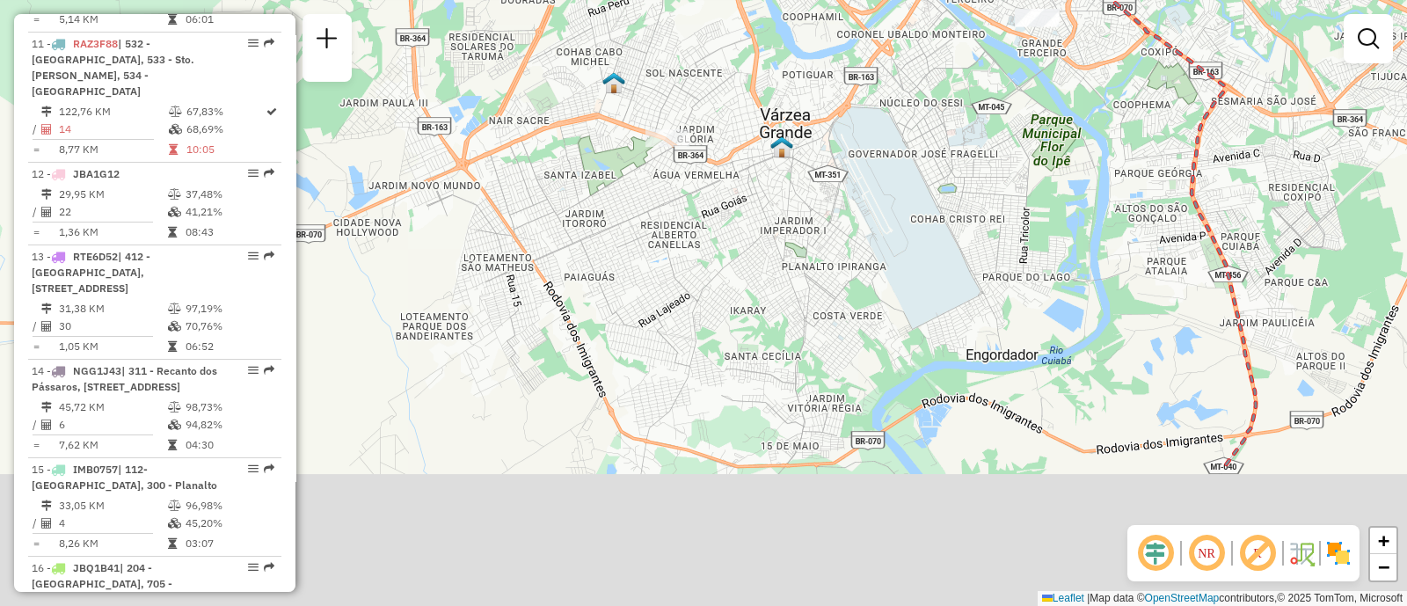
drag, startPoint x: 960, startPoint y: 426, endPoint x: 1024, endPoint y: 232, distance: 204.6
click at [1024, 232] on div "Janela de atendimento Grade de atendimento Capacidade Transportadoras Veículos …" at bounding box center [703, 303] width 1407 height 606
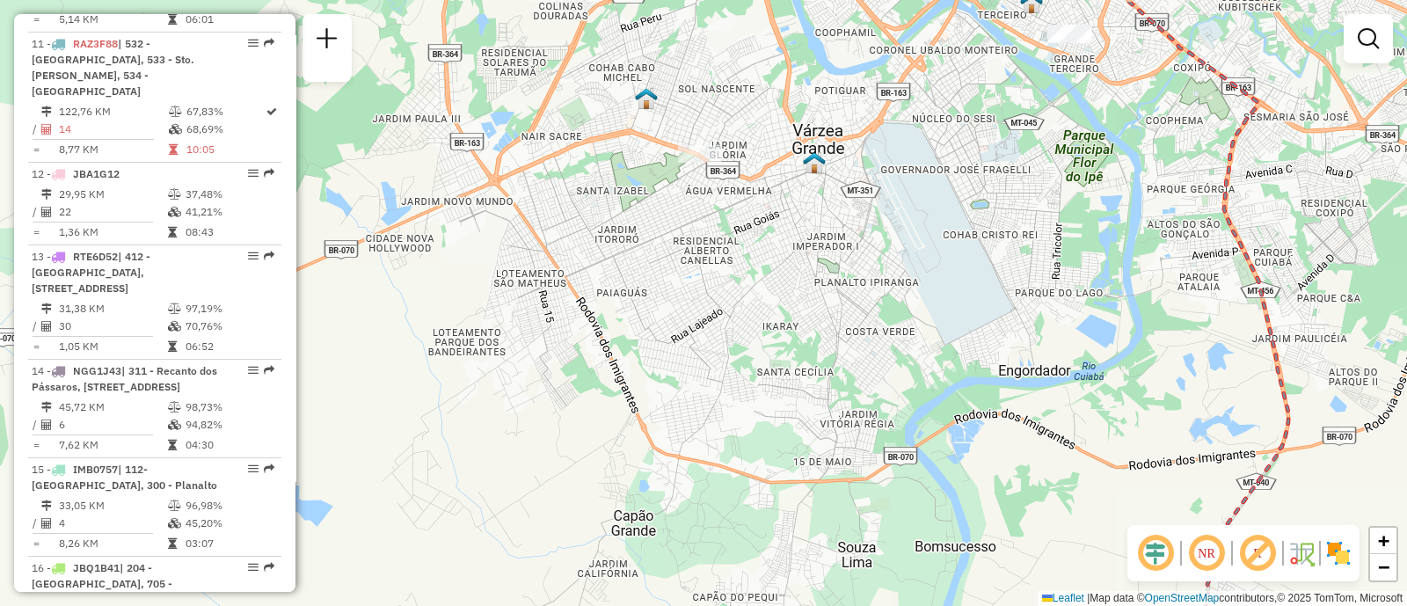
drag, startPoint x: 1022, startPoint y: 346, endPoint x: 1084, endPoint y: 433, distance: 107.1
click at [1084, 433] on div "Janela de atendimento Grade de atendimento Capacidade Transportadoras Veículos …" at bounding box center [703, 303] width 1407 height 606
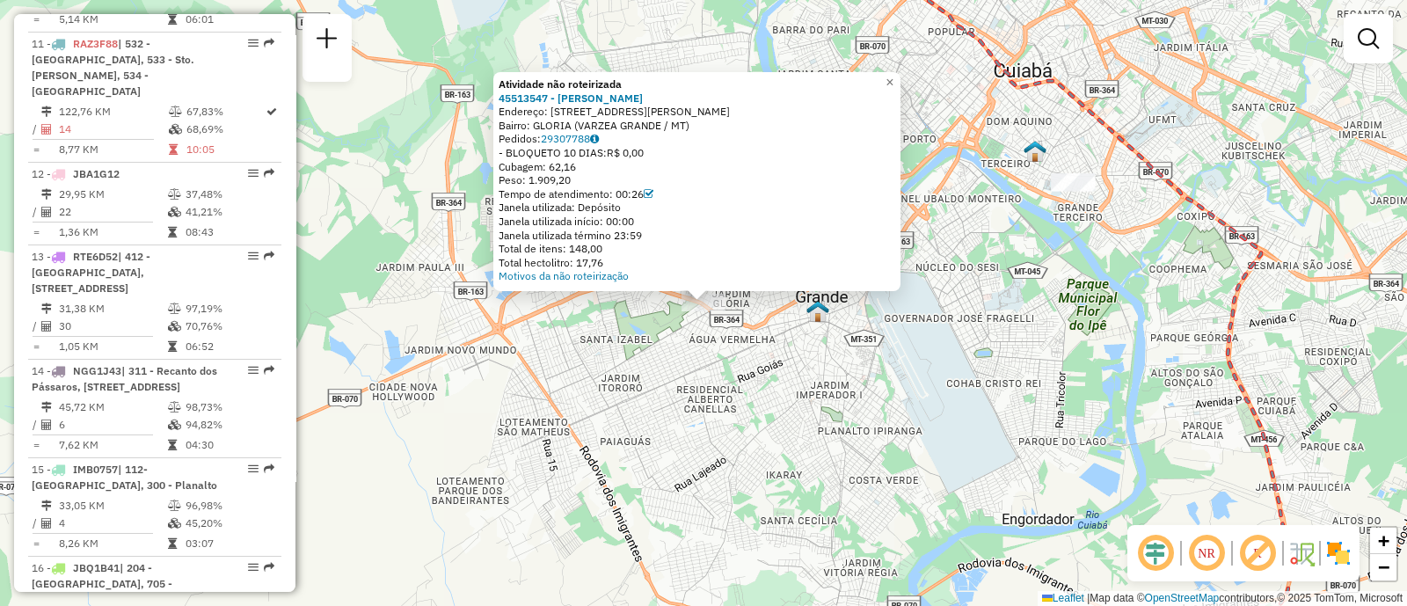
click at [826, 380] on div "Atividade não roteirizada 45513547 - CLAUDIMIR TIAGO RIZZ Endereço: R Julio Dom…" at bounding box center [703, 303] width 1407 height 606
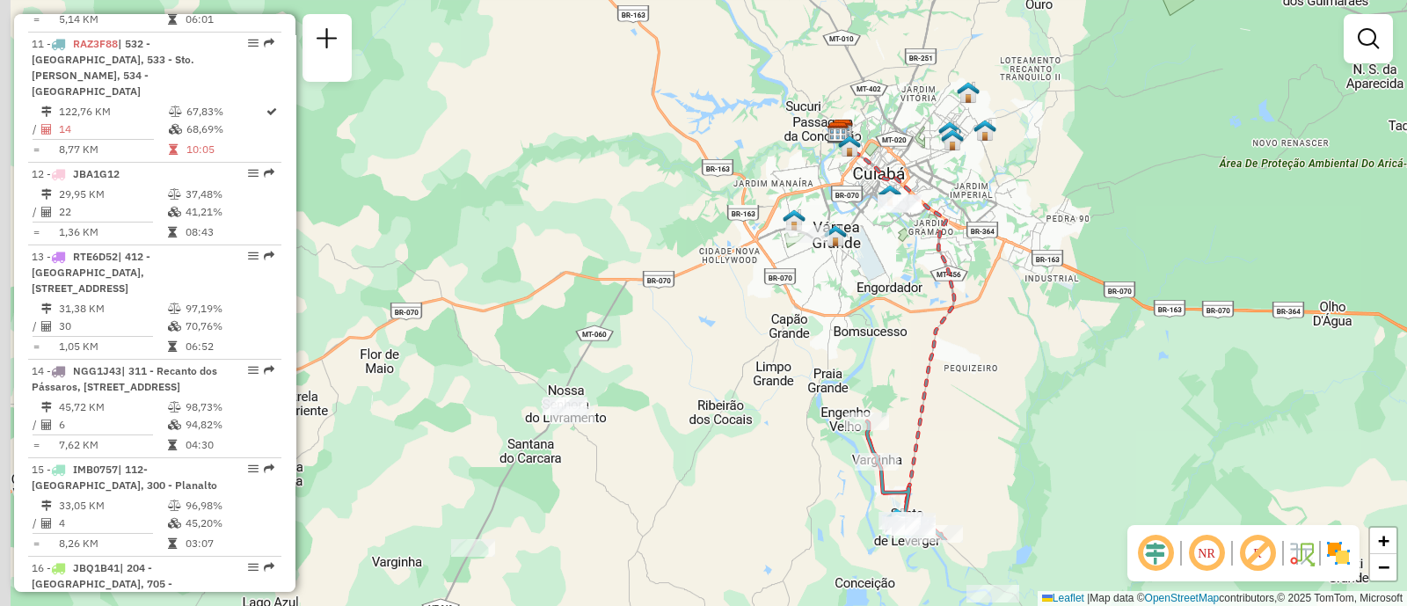
drag, startPoint x: 1028, startPoint y: 401, endPoint x: 1035, endPoint y: 215, distance: 186.5
click at [1035, 217] on div "Janela de atendimento Grade de atendimento Capacidade Transportadoras Veículos …" at bounding box center [703, 303] width 1407 height 606
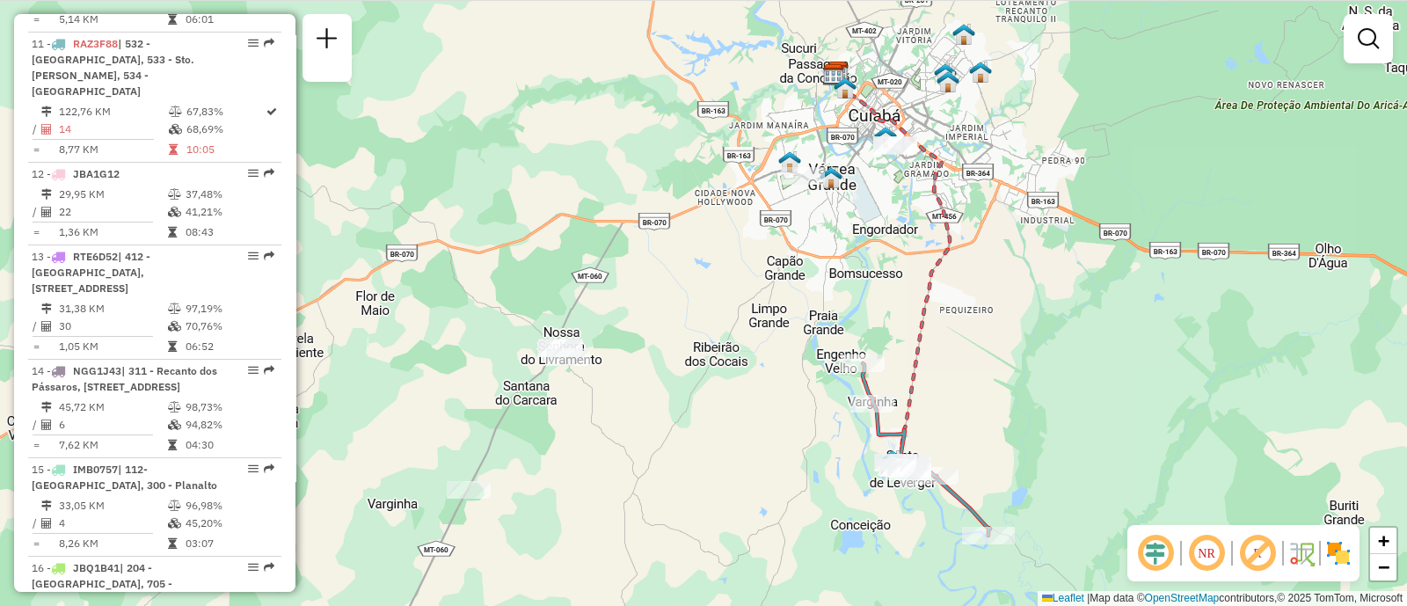
drag, startPoint x: 826, startPoint y: 318, endPoint x: 848, endPoint y: 312, distance: 22.8
click at [847, 312] on div "Janela de atendimento Grade de atendimento Capacidade Transportadoras Veículos …" at bounding box center [703, 303] width 1407 height 606
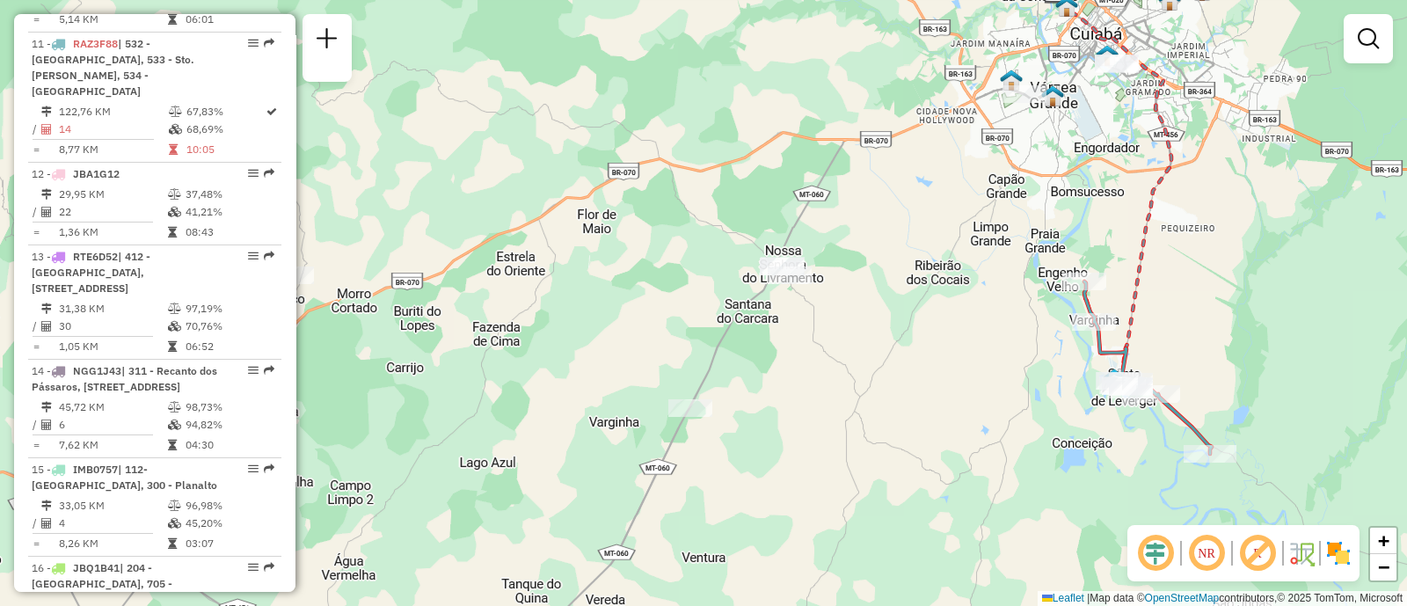
drag, startPoint x: 827, startPoint y: 362, endPoint x: 987, endPoint y: 406, distance: 166.0
click at [989, 419] on div "Janela de atendimento Grade de atendimento Capacidade Transportadoras Veículos …" at bounding box center [703, 303] width 1407 height 606
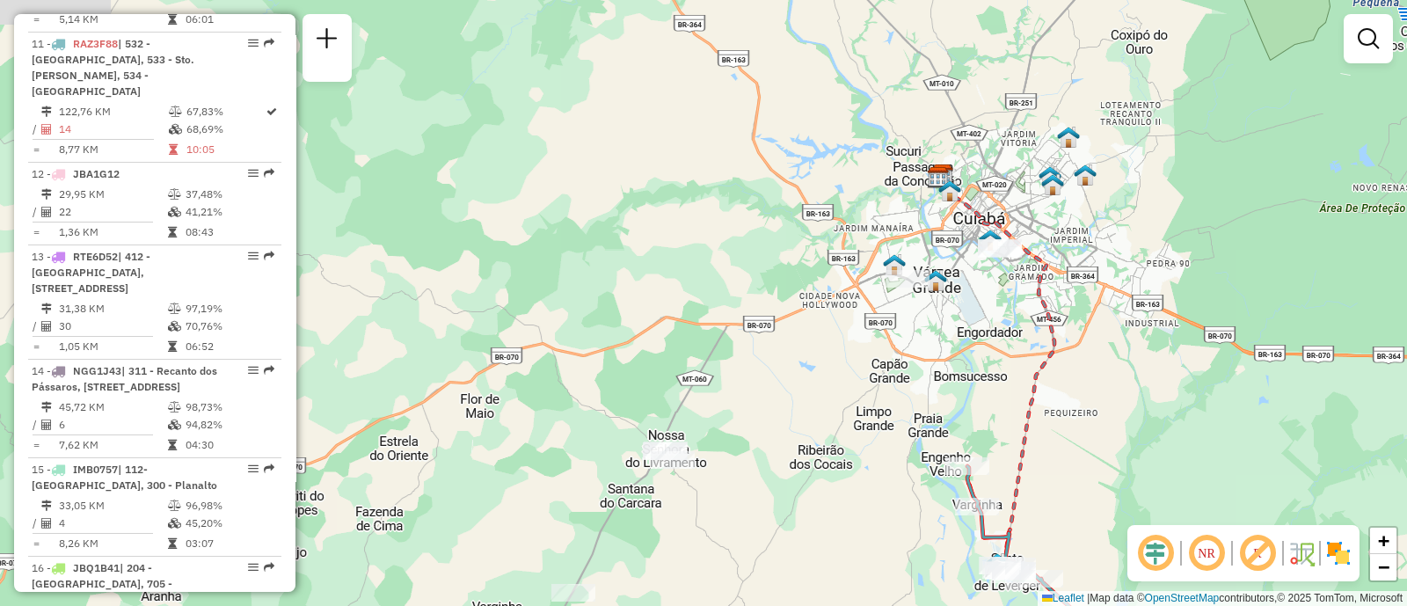
drag, startPoint x: 1033, startPoint y: 347, endPoint x: 717, endPoint y: 484, distance: 344.6
click at [717, 484] on div "Janela de atendimento Grade de atendimento Capacidade Transportadoras Veículos …" at bounding box center [703, 303] width 1407 height 606
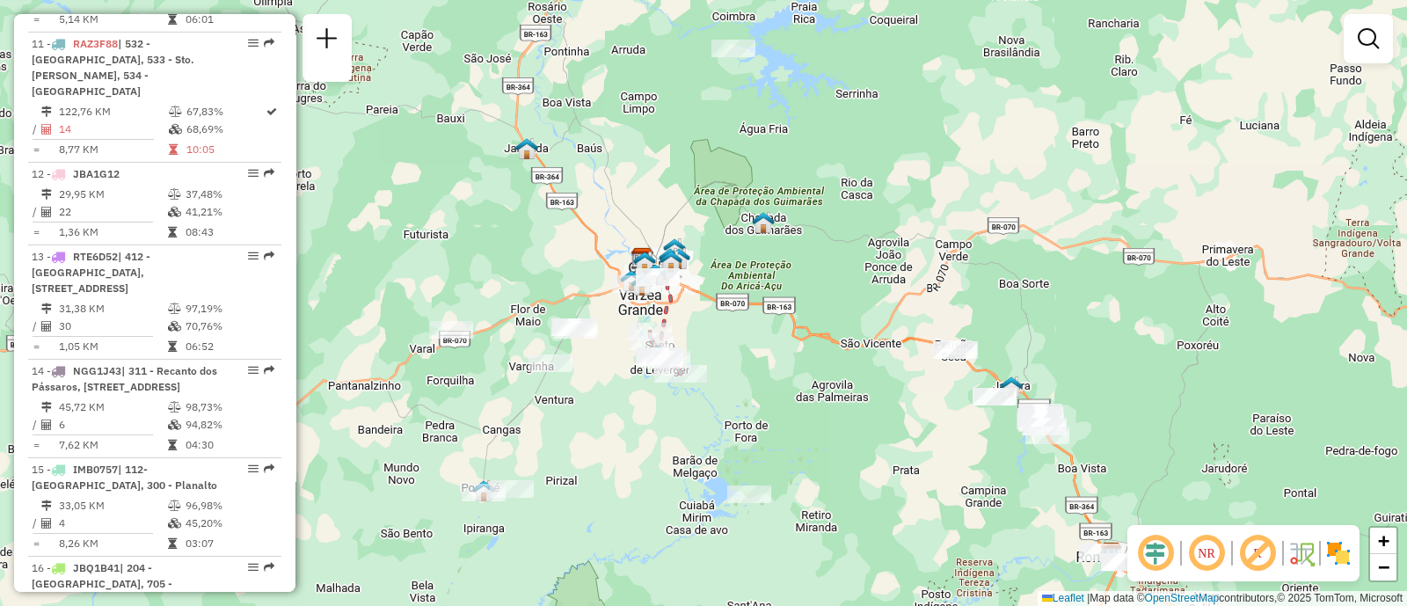
drag, startPoint x: 1001, startPoint y: 393, endPoint x: 880, endPoint y: 241, distance: 194.0
click at [880, 241] on div "Janela de atendimento Grade de atendimento Capacidade Transportadoras Veículos …" at bounding box center [703, 303] width 1407 height 606
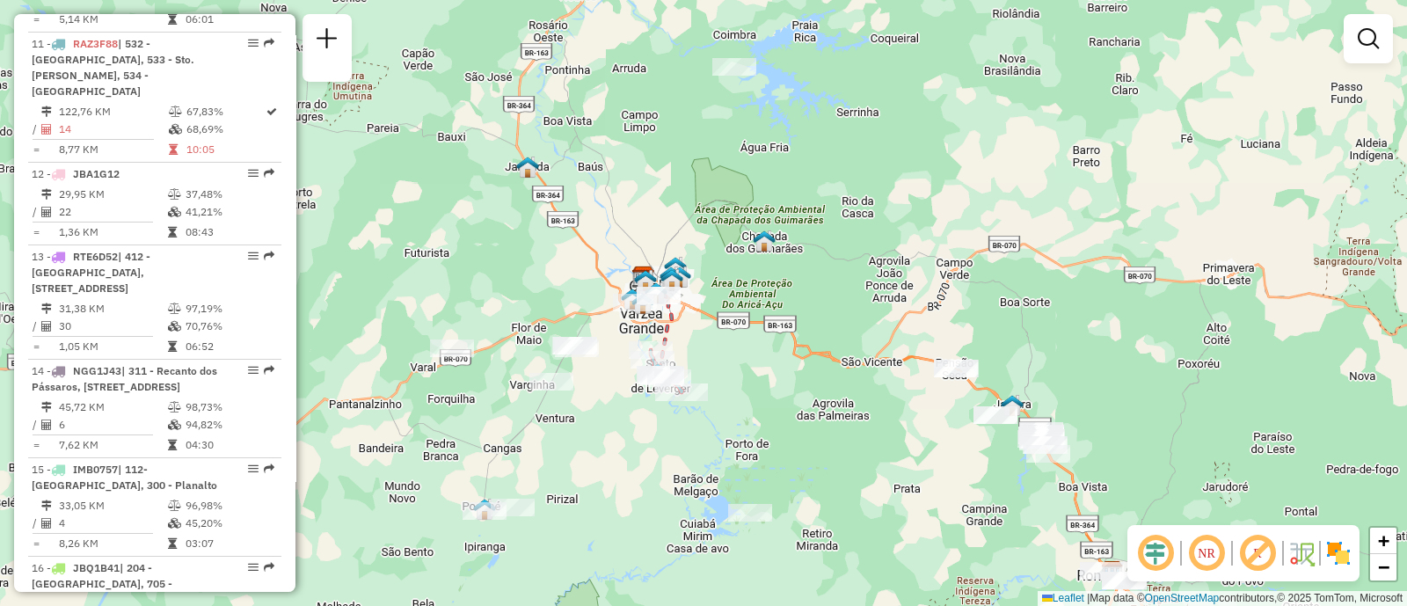
drag, startPoint x: 881, startPoint y: 276, endPoint x: 950, endPoint y: 447, distance: 183.8
click at [950, 447] on div "Janela de atendimento Grade de atendimento Capacidade Transportadoras Veículos …" at bounding box center [703, 303] width 1407 height 606
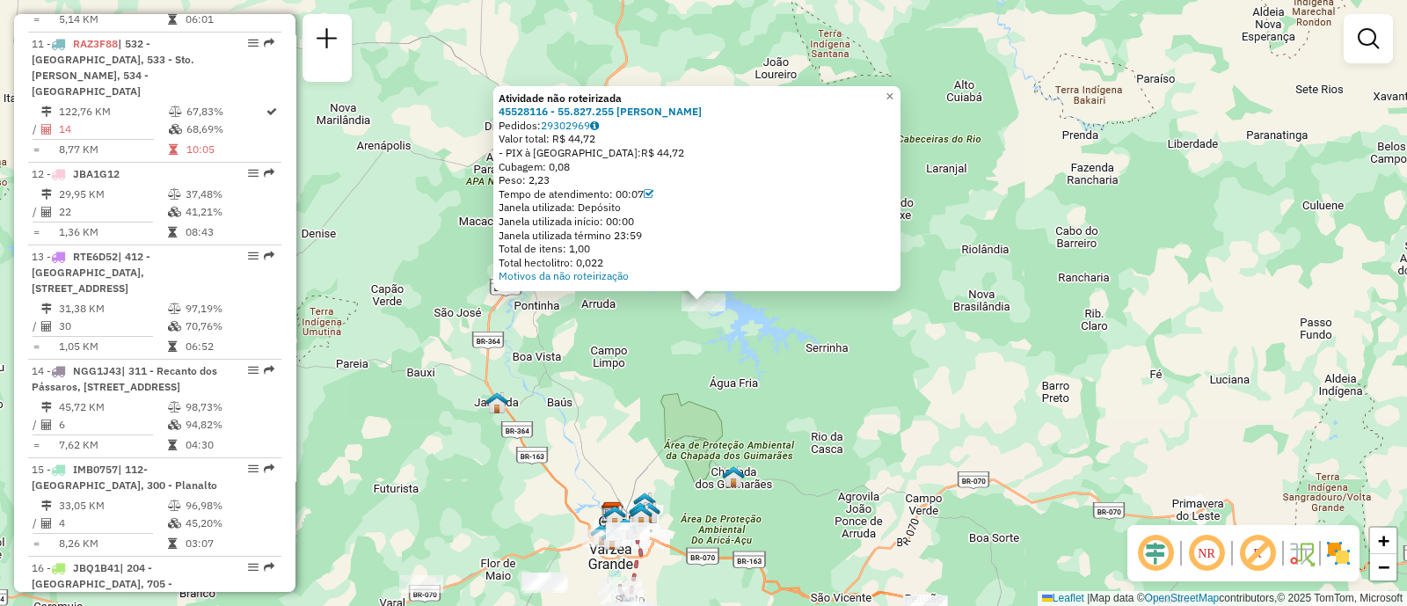
click at [803, 230] on div "Janela utilizada término 23:59" at bounding box center [697, 236] width 397 height 14
click at [896, 87] on link "×" at bounding box center [889, 96] width 21 height 21
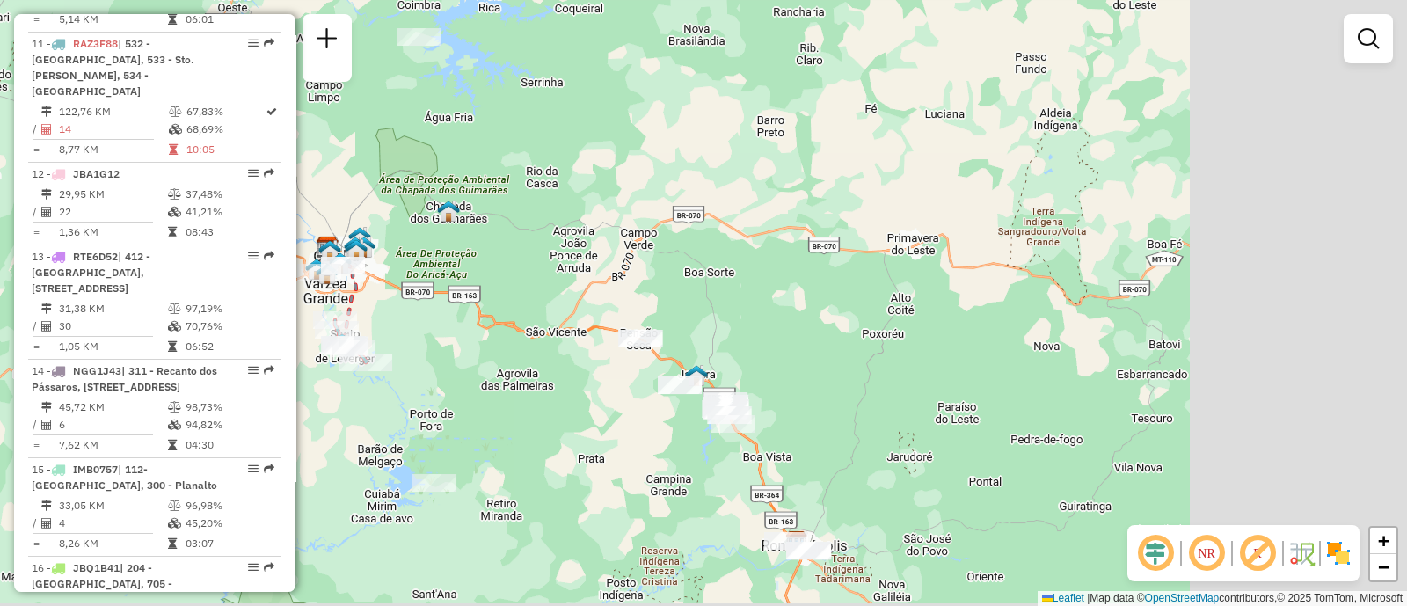
drag, startPoint x: 879, startPoint y: 367, endPoint x: 566, endPoint y: 125, distance: 395.5
click at [566, 125] on div "Janela de atendimento Grade de atendimento Capacidade Transportadoras Veículos …" at bounding box center [703, 303] width 1407 height 606
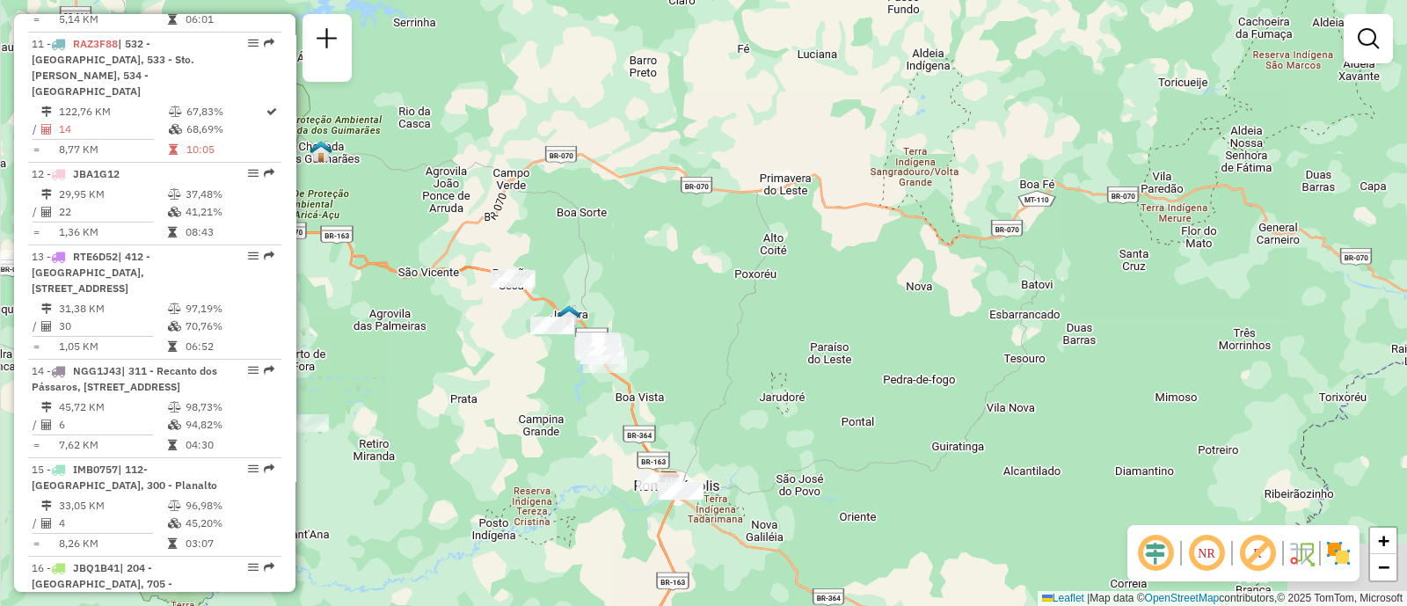
drag, startPoint x: 767, startPoint y: 239, endPoint x: 543, endPoint y: 231, distance: 223.5
click at [558, 222] on div "Janela de atendimento Grade de atendimento Capacidade Transportadoras Veículos …" at bounding box center [703, 303] width 1407 height 606
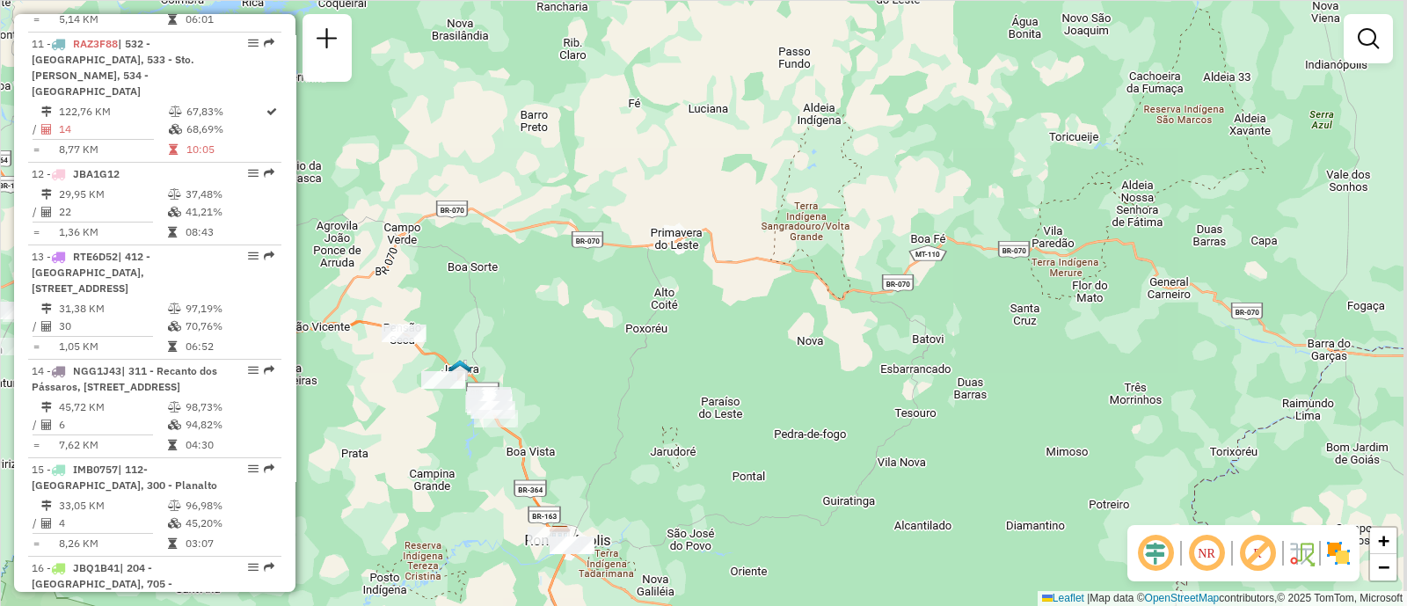
drag, startPoint x: 948, startPoint y: 383, endPoint x: 835, endPoint y: 262, distance: 165.5
click at [838, 265] on div "Janela de atendimento Grade de atendimento Capacidade Transportadoras Veículos …" at bounding box center [703, 303] width 1407 height 606
